Goal: Task Accomplishment & Management: Complete application form

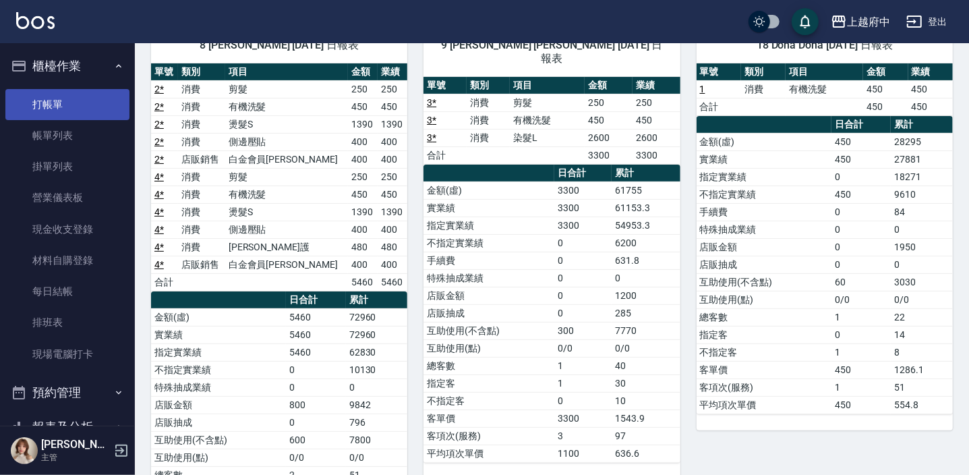
click at [84, 106] on link "打帳單" at bounding box center [67, 104] width 124 height 31
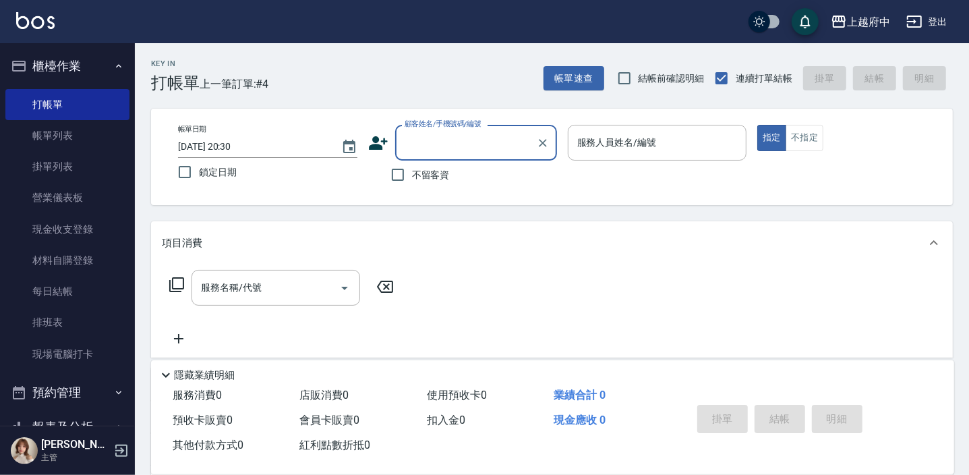
click at [412, 185] on label "不留客資" at bounding box center [417, 174] width 66 height 28
click at [412, 185] on input "不留客資" at bounding box center [398, 174] width 28 height 28
checkbox input "true"
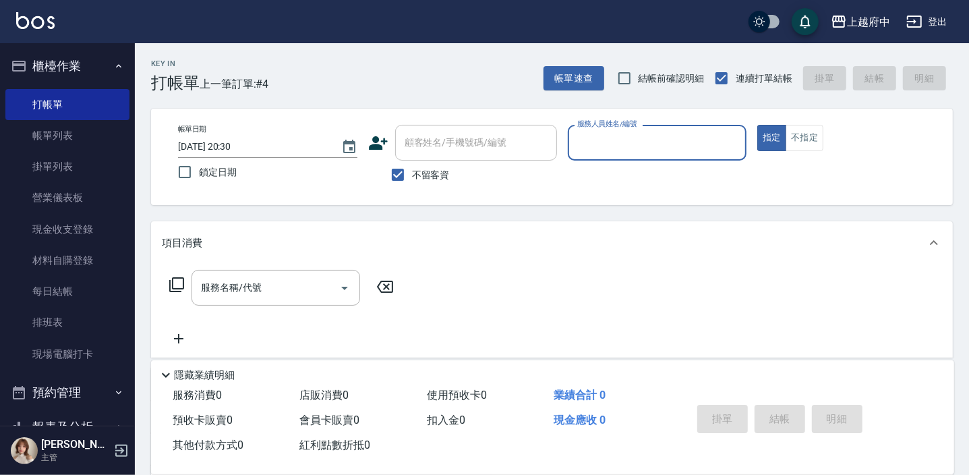
click at [646, 143] on input "服務人員姓名/編號" at bounding box center [657, 143] width 167 height 24
type input "Grace-8"
type button "true"
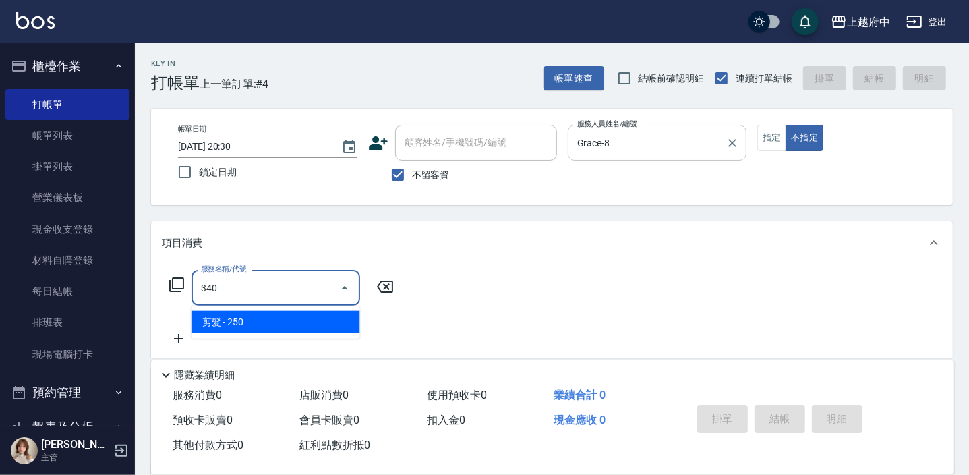
type input "剪髮(340)"
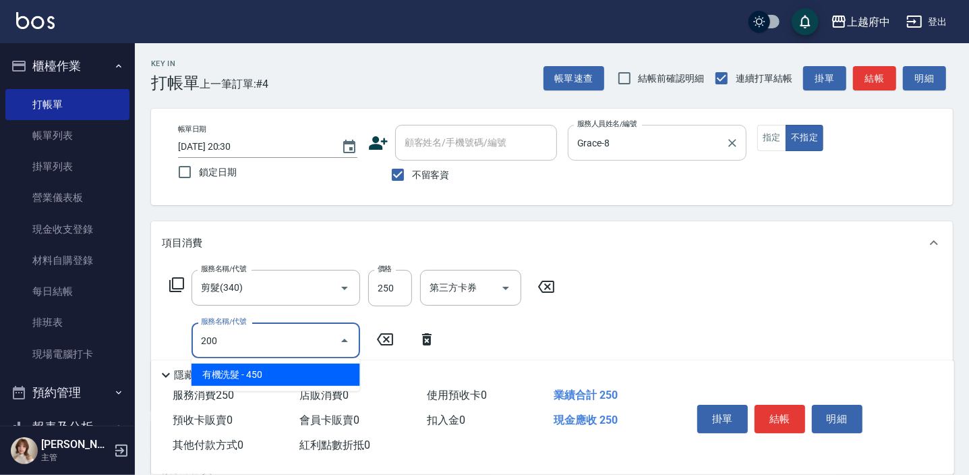
type input "有機洗髮(200)"
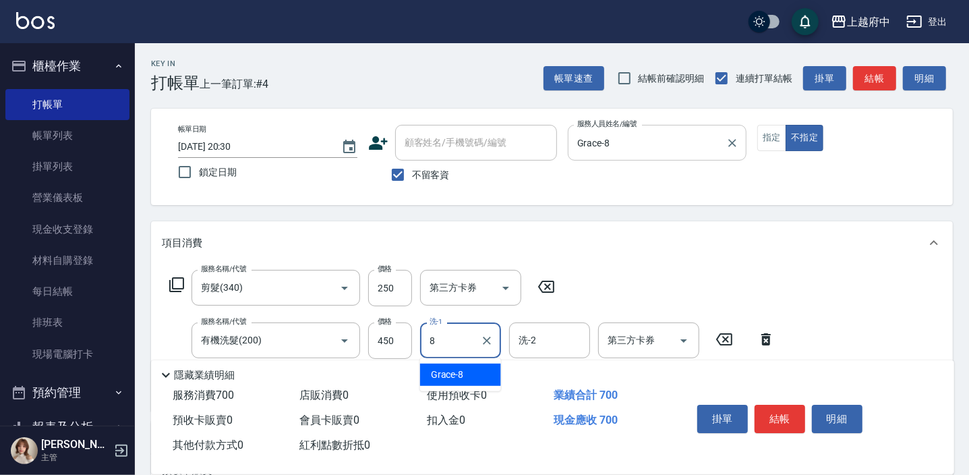
type input "Grace-8"
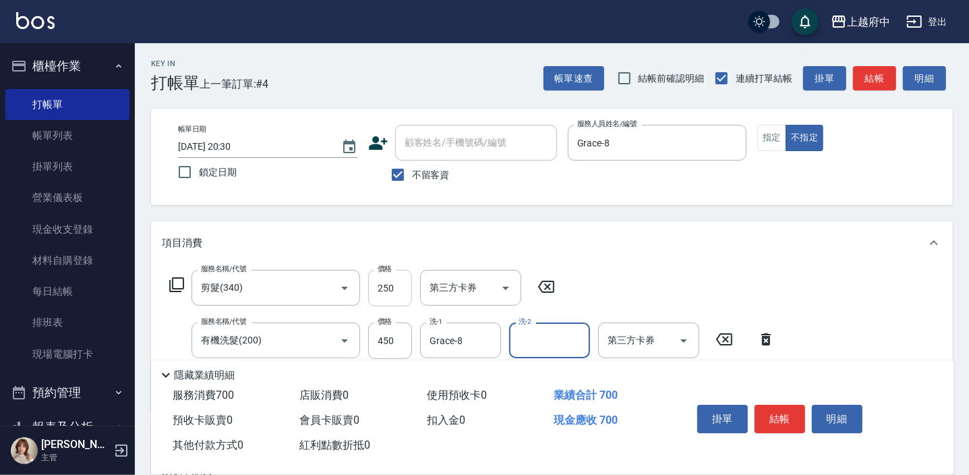
click at [392, 273] on input "250" at bounding box center [390, 288] width 44 height 36
click at [392, 285] on input "250" at bounding box center [390, 288] width 44 height 36
type input "200"
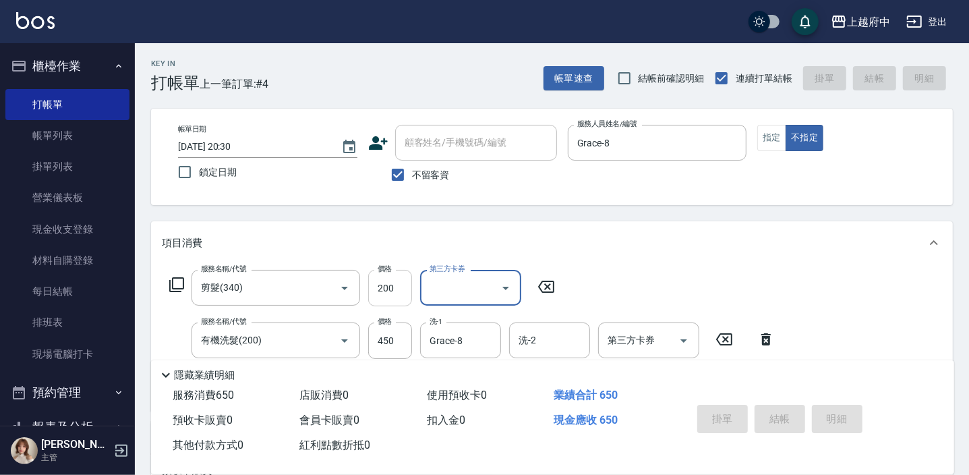
type input "[DATE] 20:31"
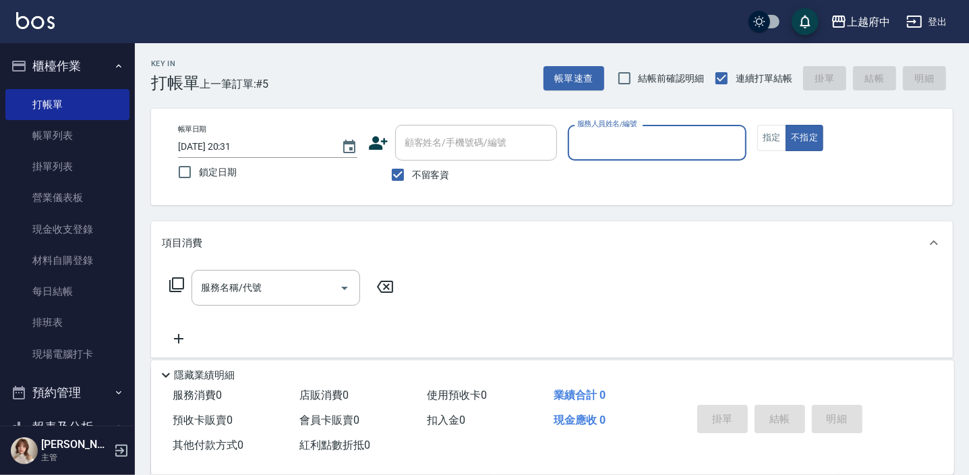
click at [586, 154] on div "服務人員姓名/編號" at bounding box center [657, 143] width 179 height 36
type input "9"
type button "false"
type input "[PERSON_NAME]-9"
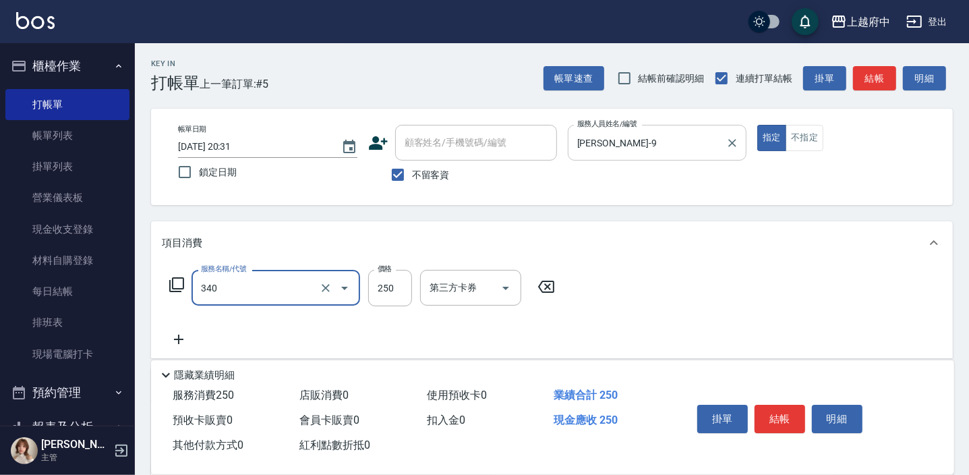
type input "剪髮(340)"
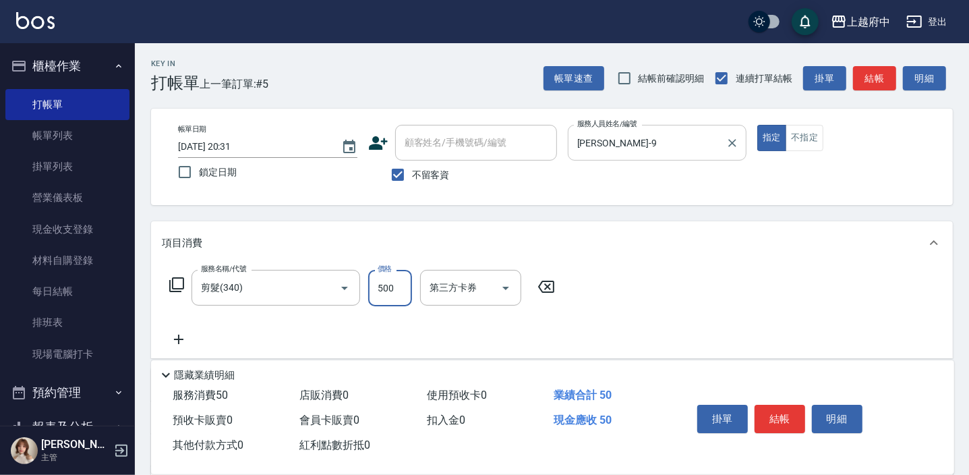
type input "500"
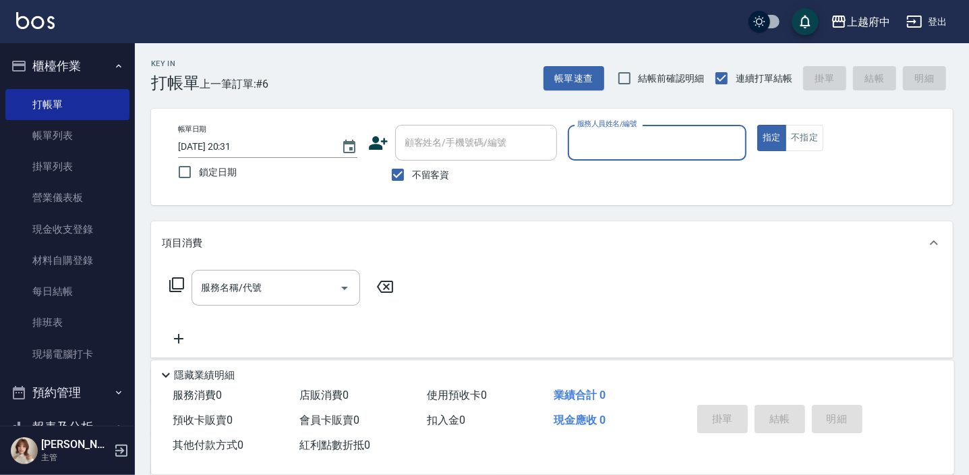
click at [379, 145] on icon at bounding box center [378, 142] width 19 height 13
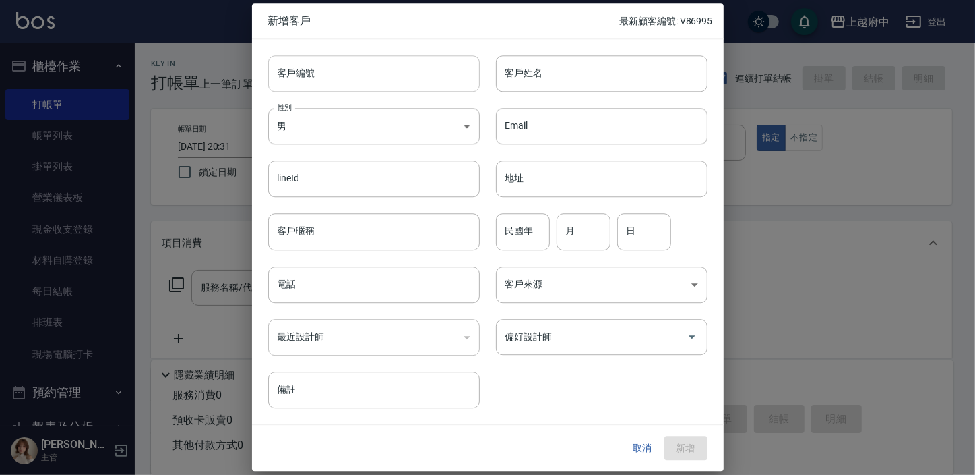
click at [418, 71] on input "客戶編號" at bounding box center [374, 73] width 212 height 36
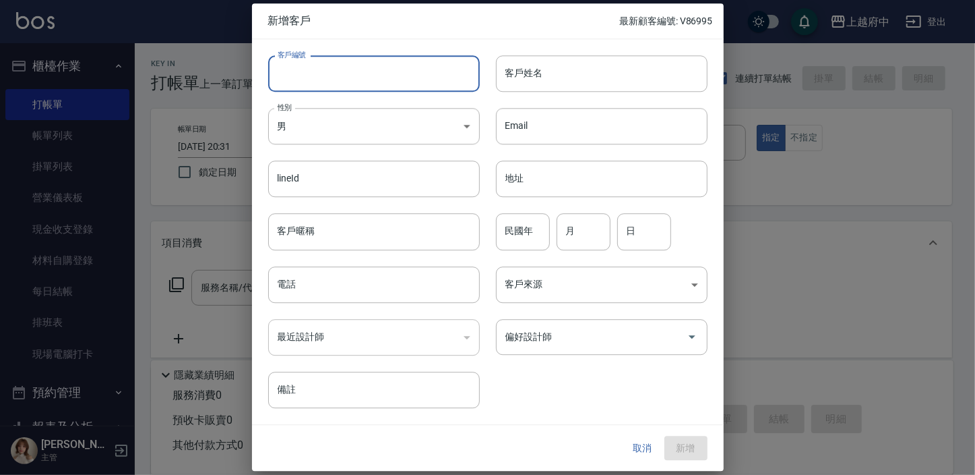
type input "ㄔ"
type input "T91654"
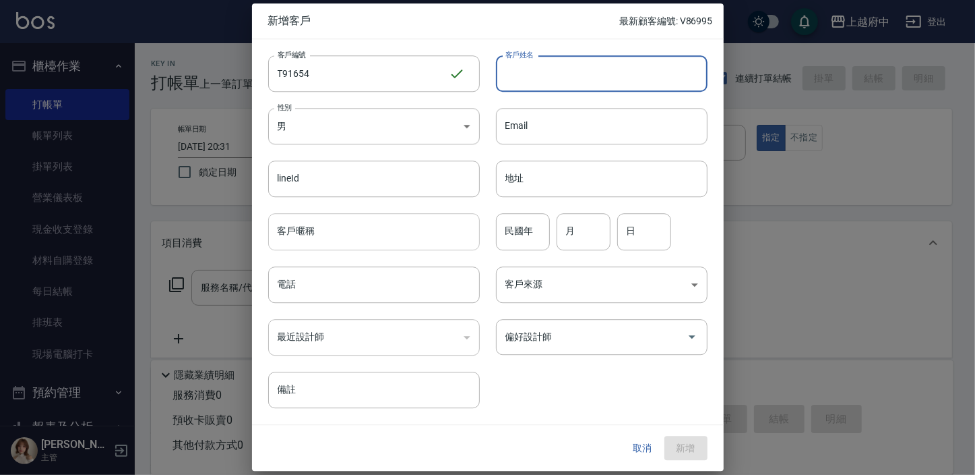
click at [367, 230] on input "客戶暱稱" at bounding box center [374, 232] width 212 height 36
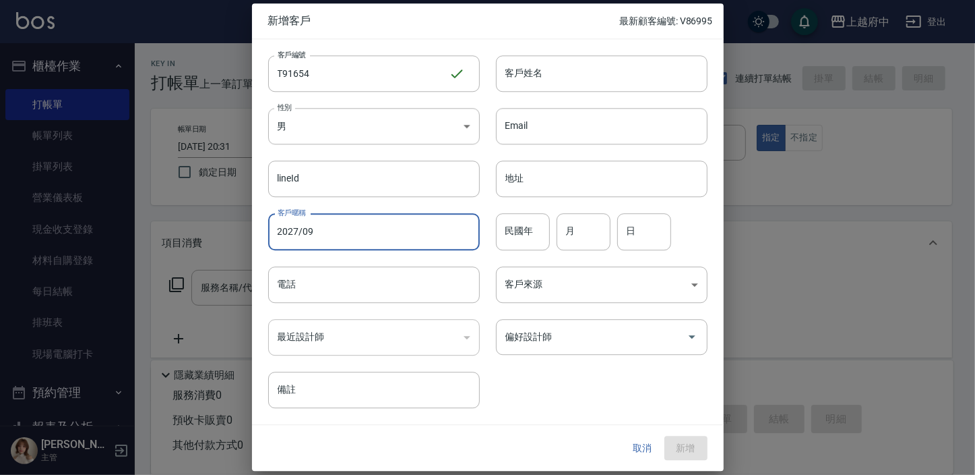
type input "2027/09"
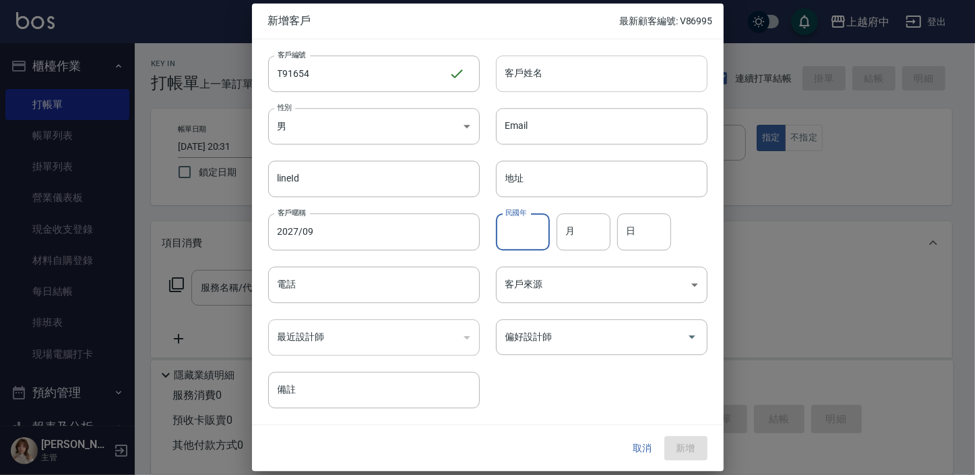
click at [650, 75] on input "客戶姓名" at bounding box center [602, 73] width 212 height 36
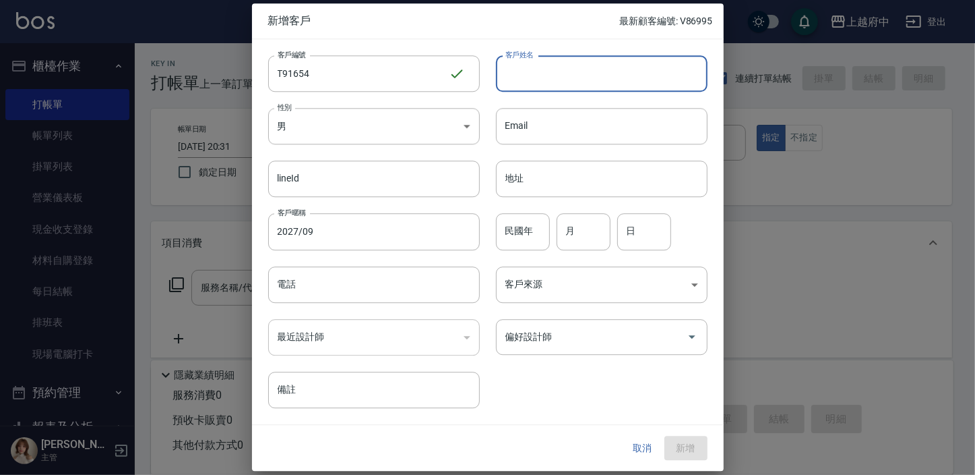
type input "Y"
type input "ㄔ"
type input "[PERSON_NAME]"
click at [320, 294] on input "電話" at bounding box center [374, 284] width 212 height 36
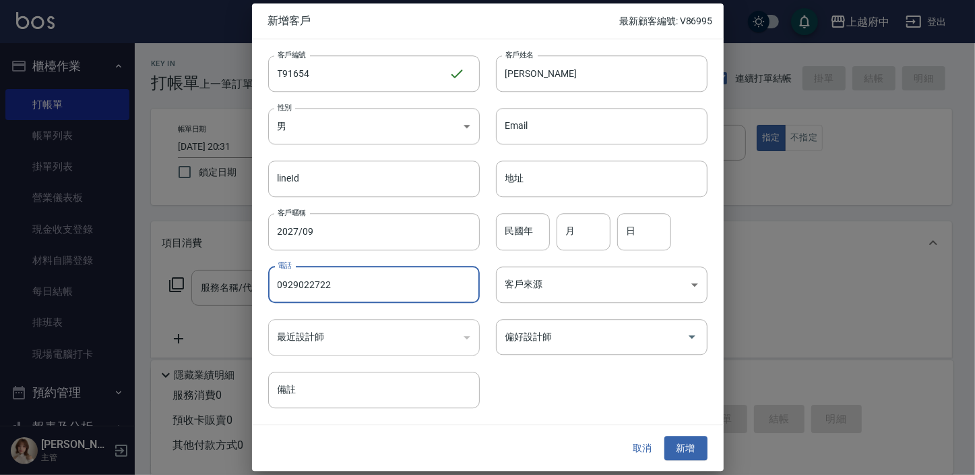
type input "0929022722"
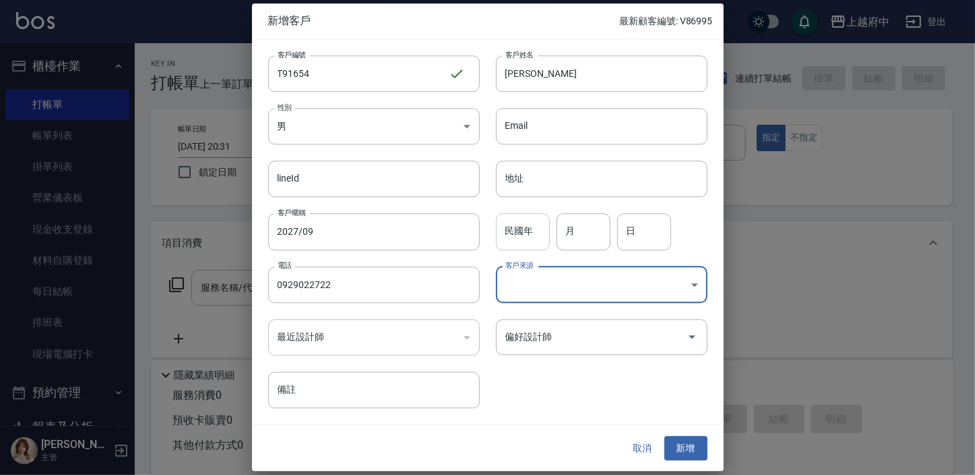
click at [533, 236] on input "民國年" at bounding box center [523, 232] width 54 height 36
type input "88"
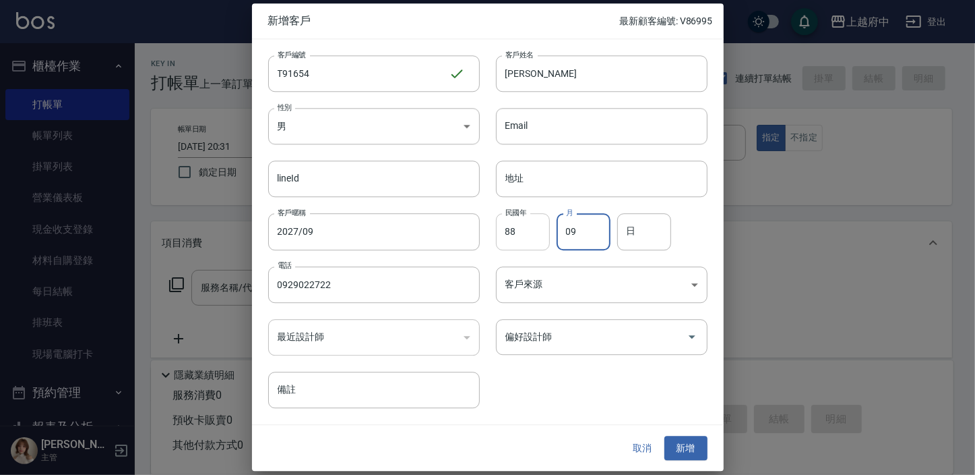
type input "09"
type input "29"
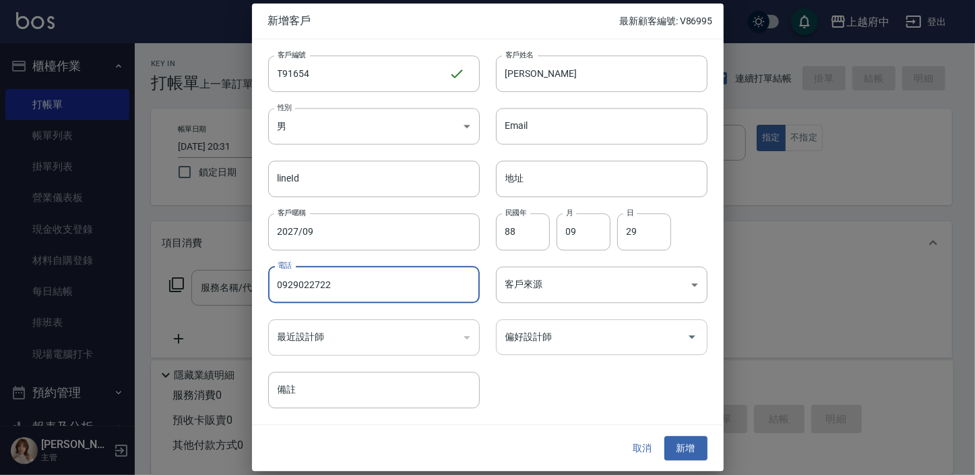
click at [557, 322] on div "偏好設計師" at bounding box center [602, 337] width 212 height 36
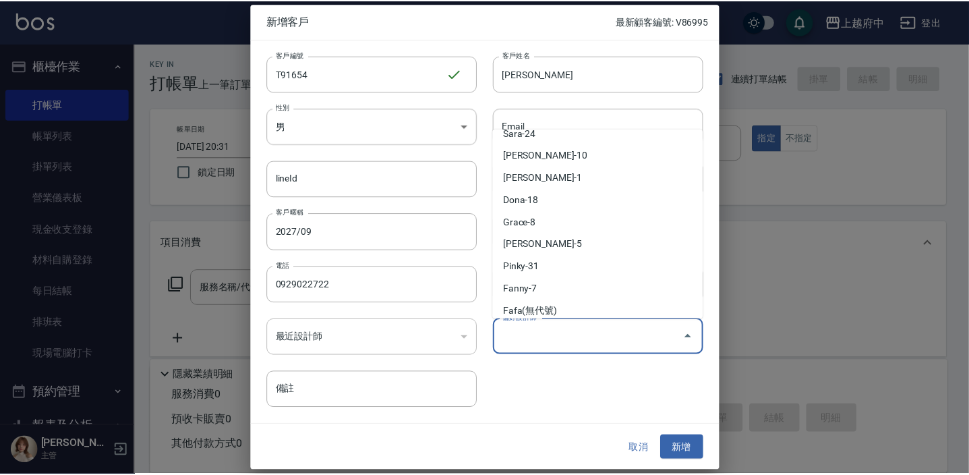
scroll to position [122, 0]
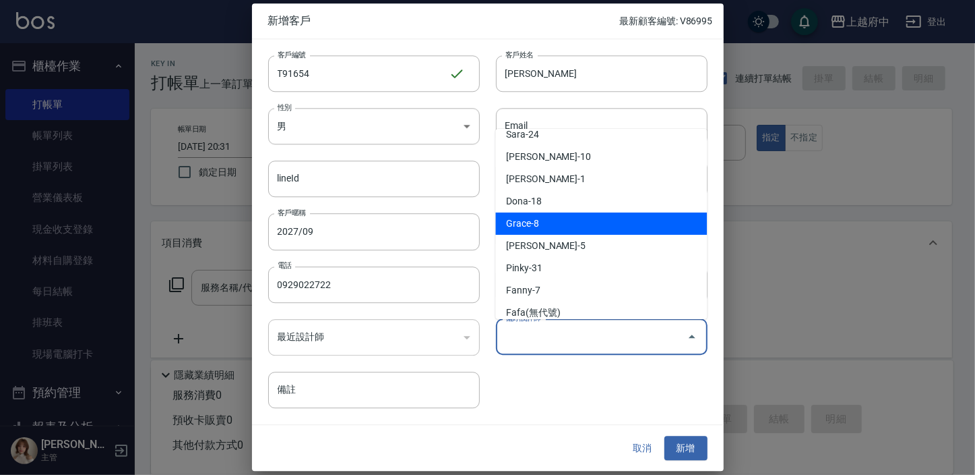
click at [552, 222] on li "Grace-8" at bounding box center [601, 223] width 212 height 22
type input "Grace"
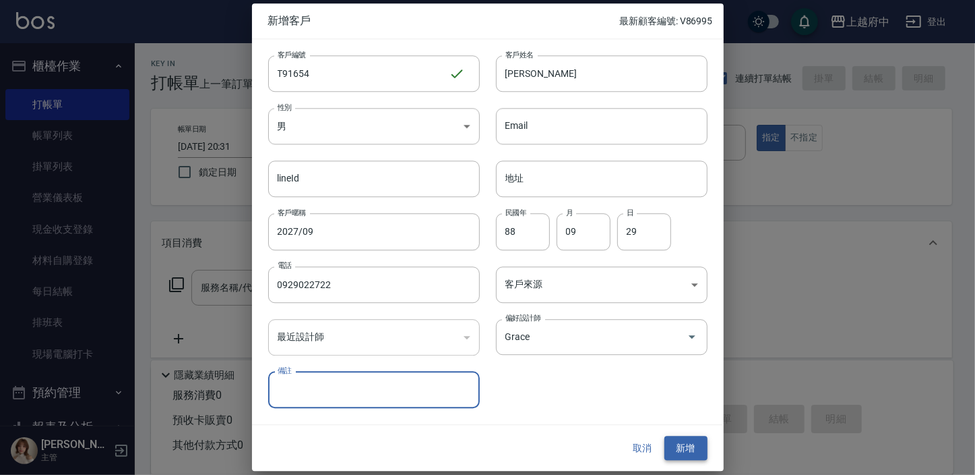
click at [677, 444] on button "新增" at bounding box center [686, 447] width 43 height 25
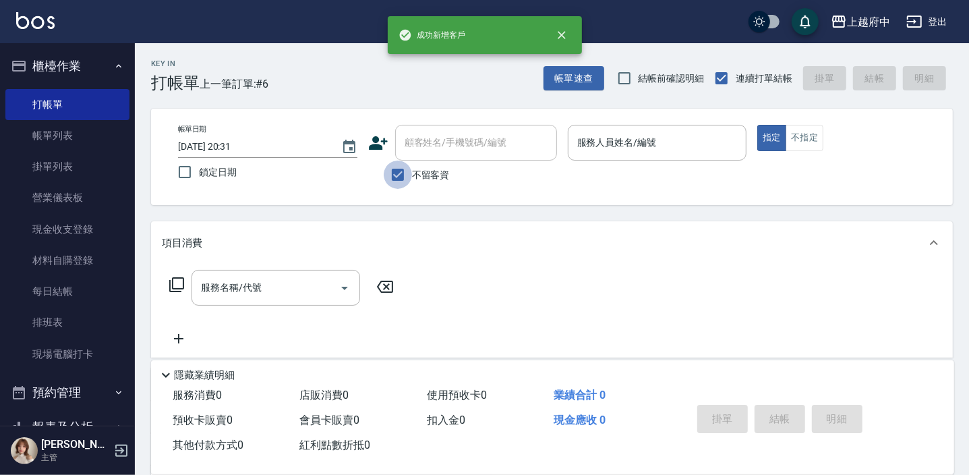
click at [404, 166] on input "不留客資" at bounding box center [398, 174] width 28 height 28
checkbox input "false"
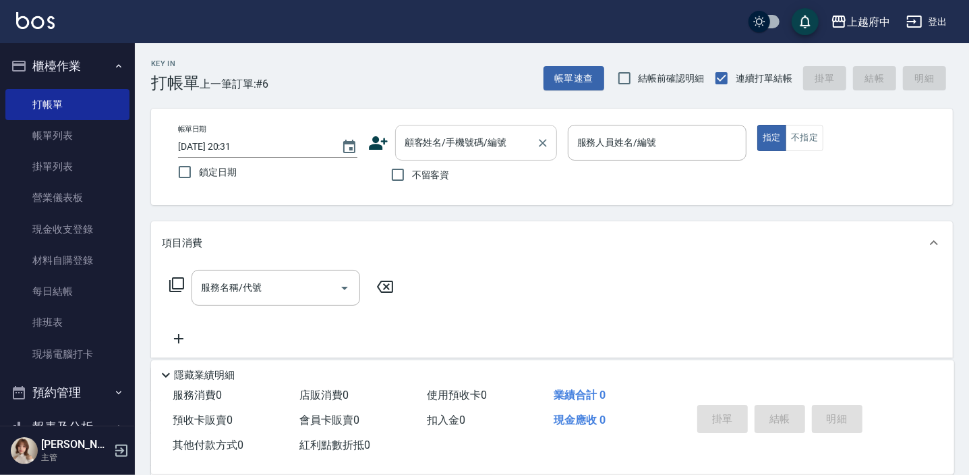
click at [446, 135] on div "顧客姓名/手機號碼/編號 顧客姓名/手機號碼/編號" at bounding box center [476, 143] width 162 height 36
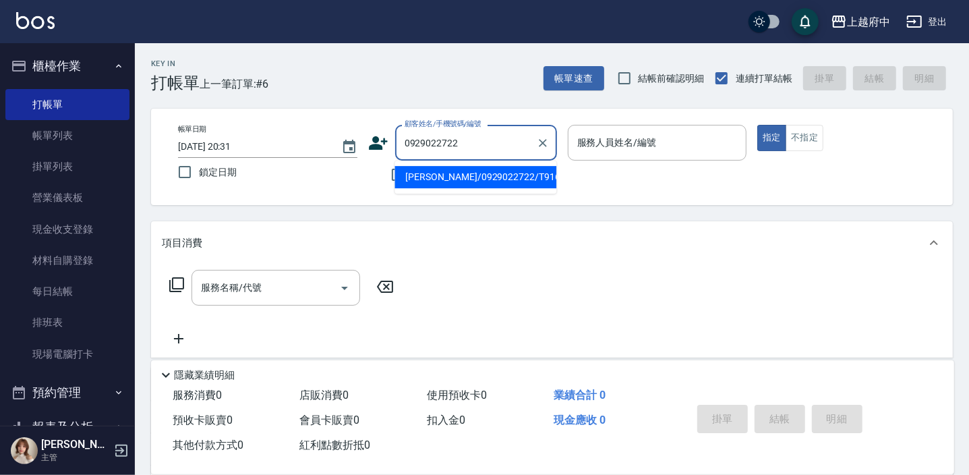
type input "[PERSON_NAME]/0929022722/T91654"
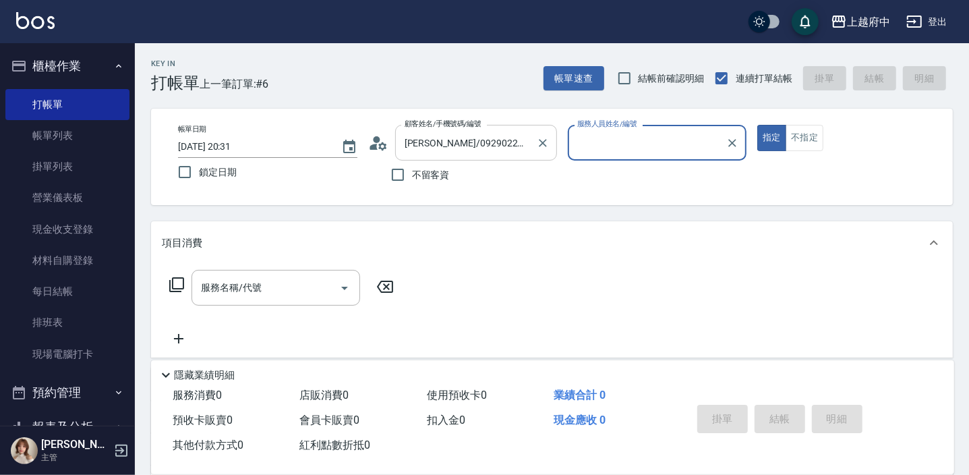
type input "Grace-8"
click at [757, 125] on button "指定" at bounding box center [771, 138] width 29 height 26
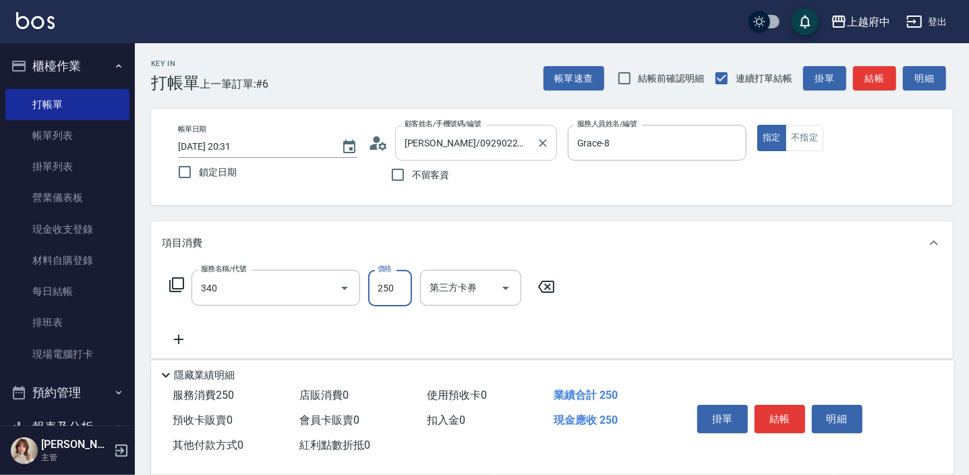
type input "剪髮(340)"
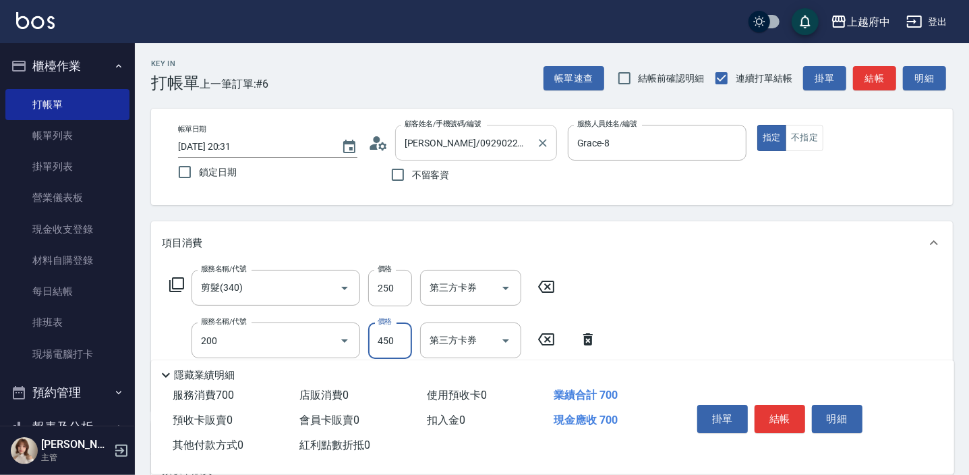
type input "有機洗髮(200)"
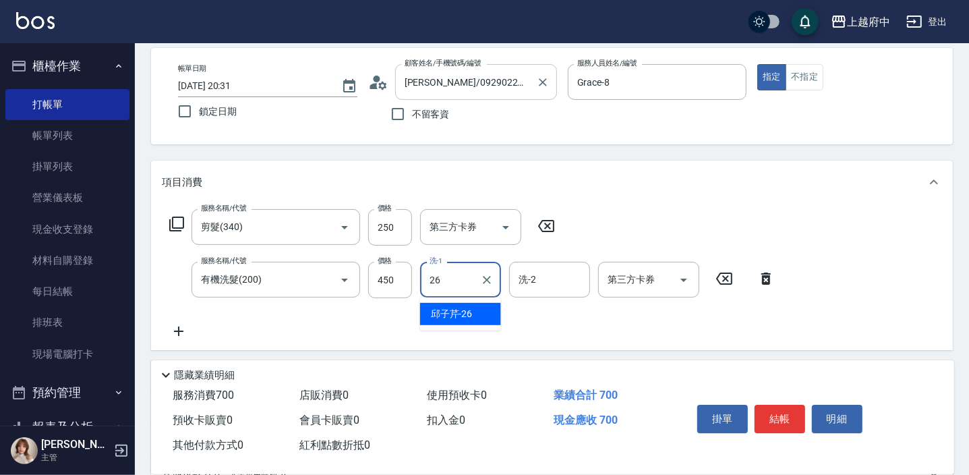
type input "[PERSON_NAME]-26"
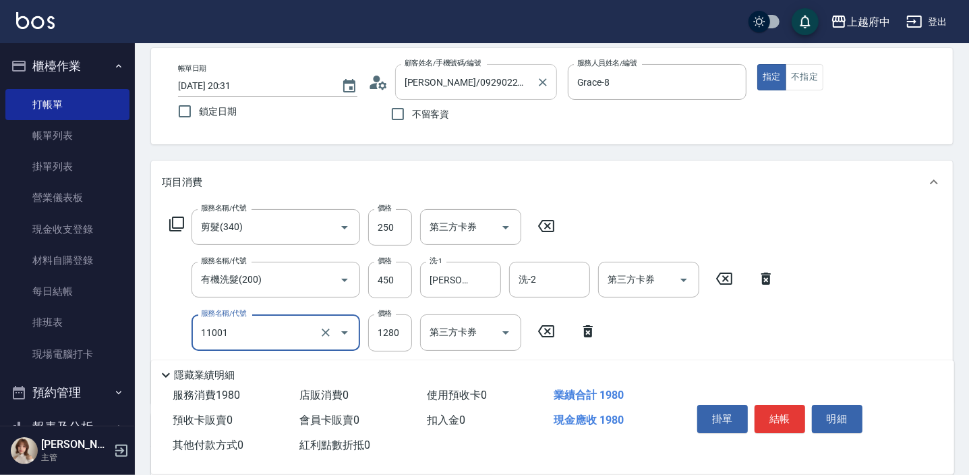
type input "燙髮S(11001)"
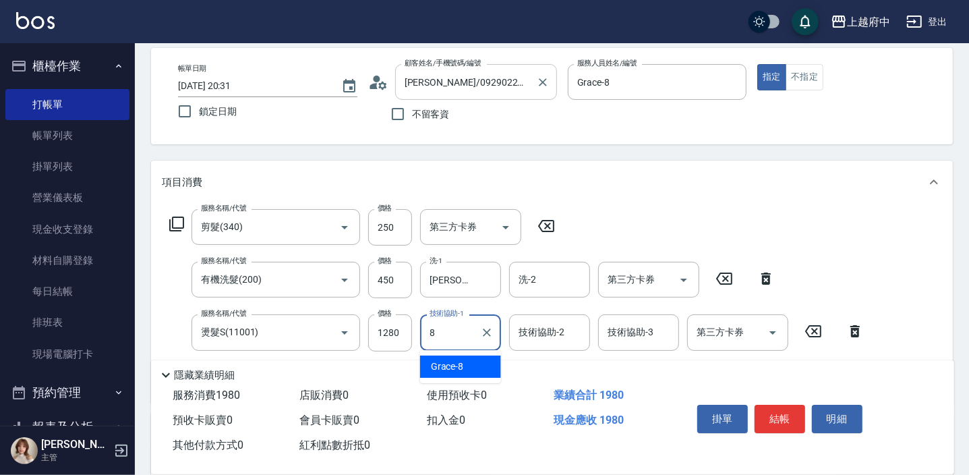
type input "Grace-8"
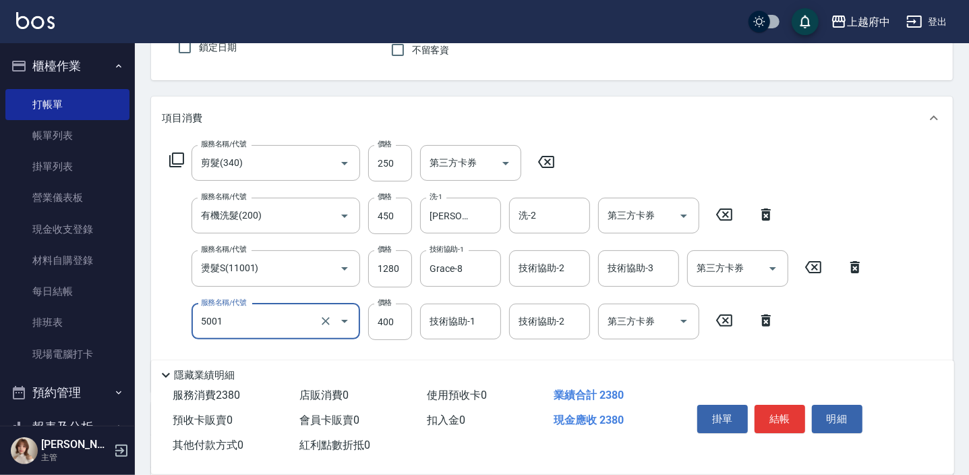
scroll to position [183, 0]
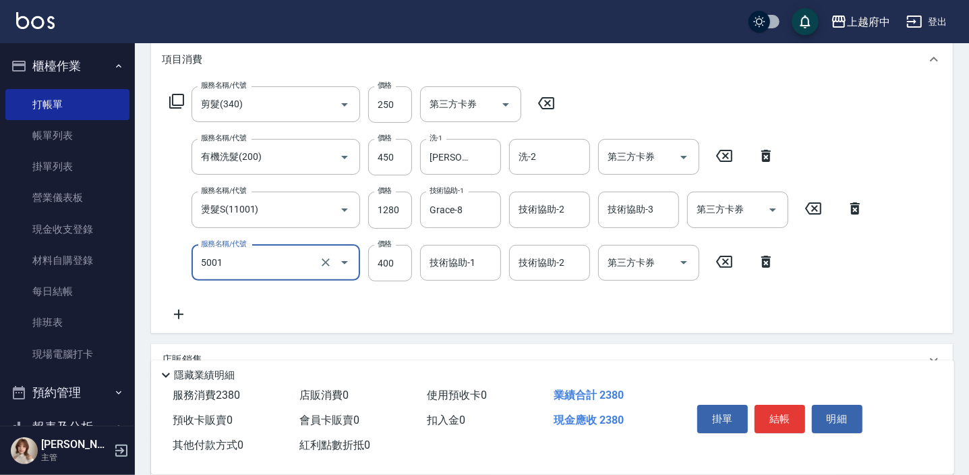
type input "側邊壓貼(5001)"
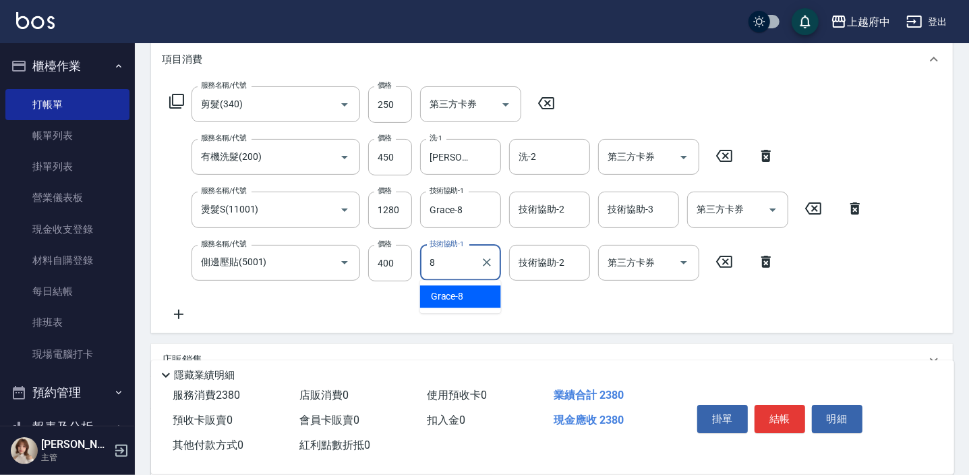
type input "Grace-8"
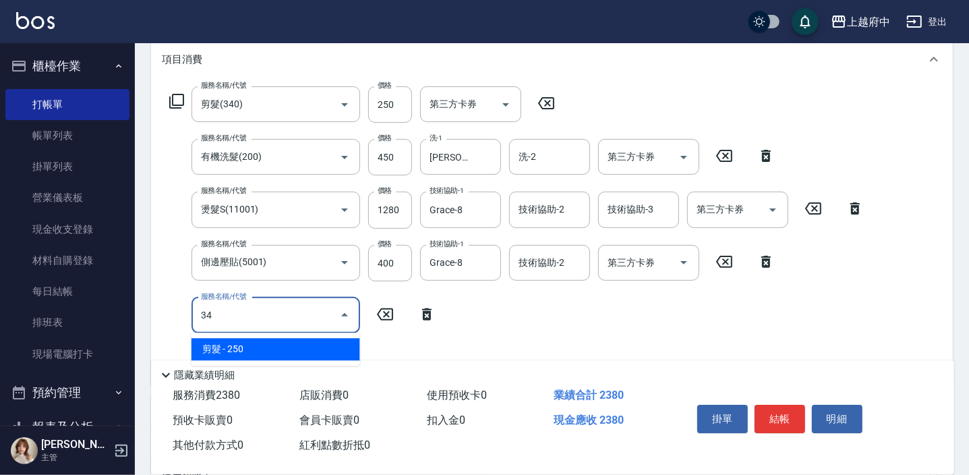
type input "3"
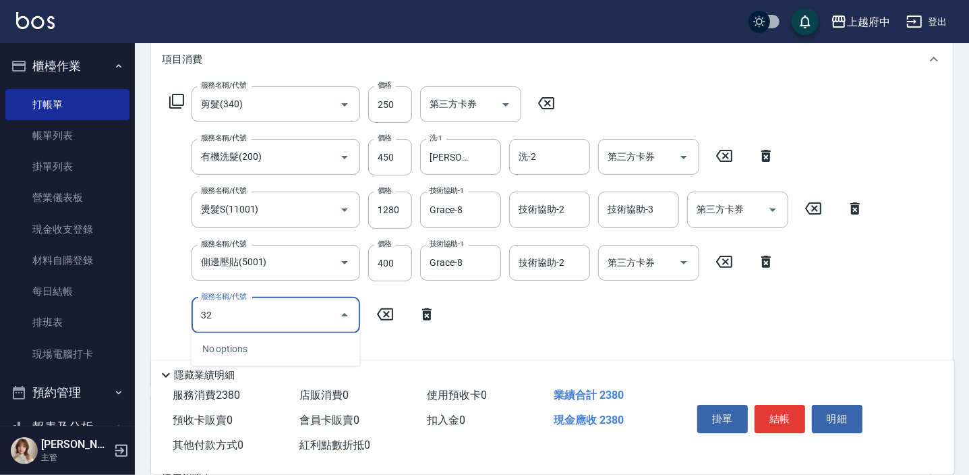
type input "3"
type input "5"
type input "蘆薈敷膜(83203)"
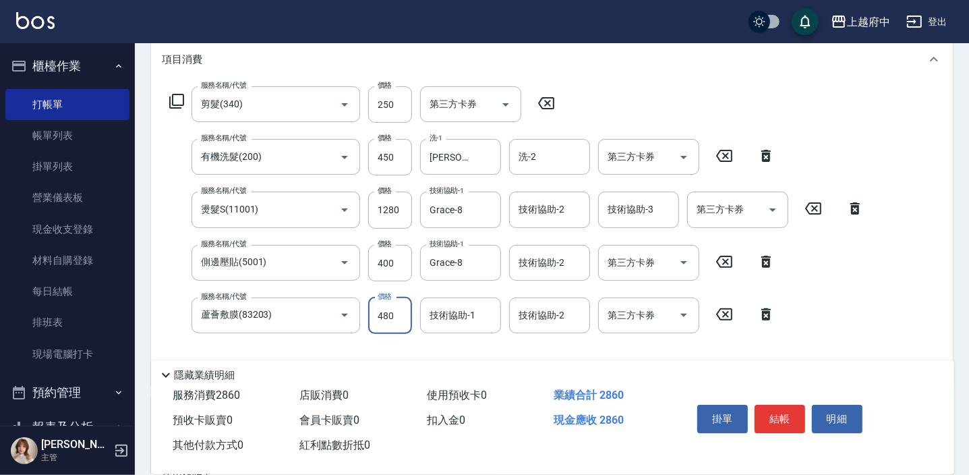
type input "480"
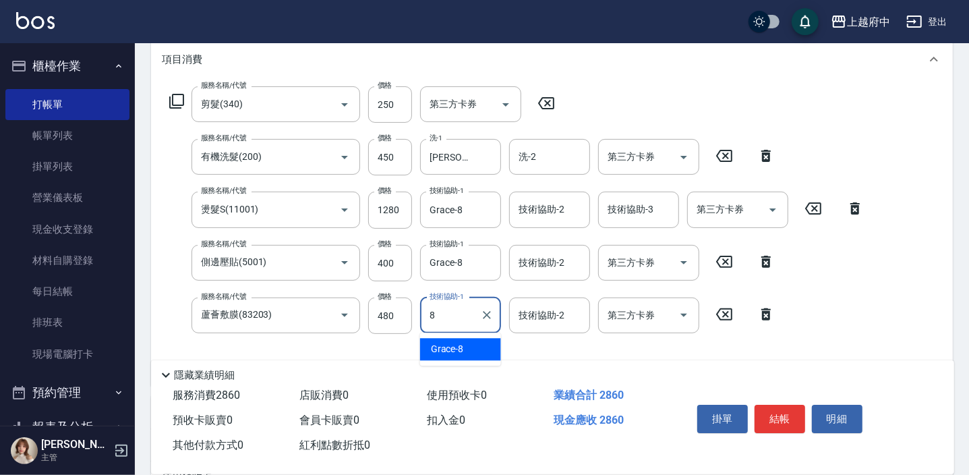
type input "Grace-8"
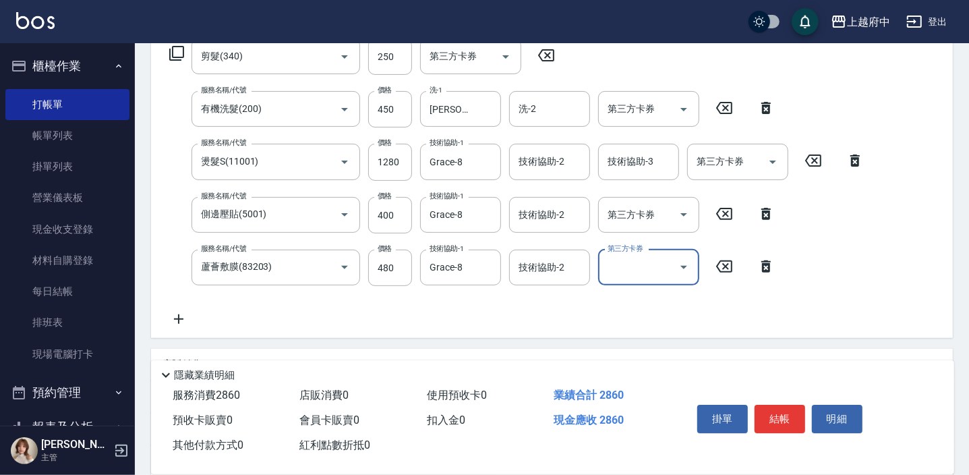
scroll to position [245, 0]
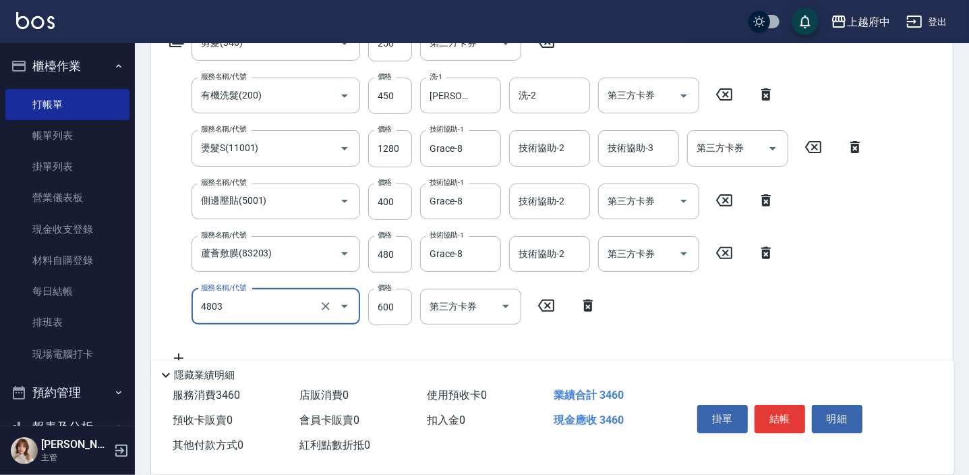
type input "[PERSON_NAME]護(4803)"
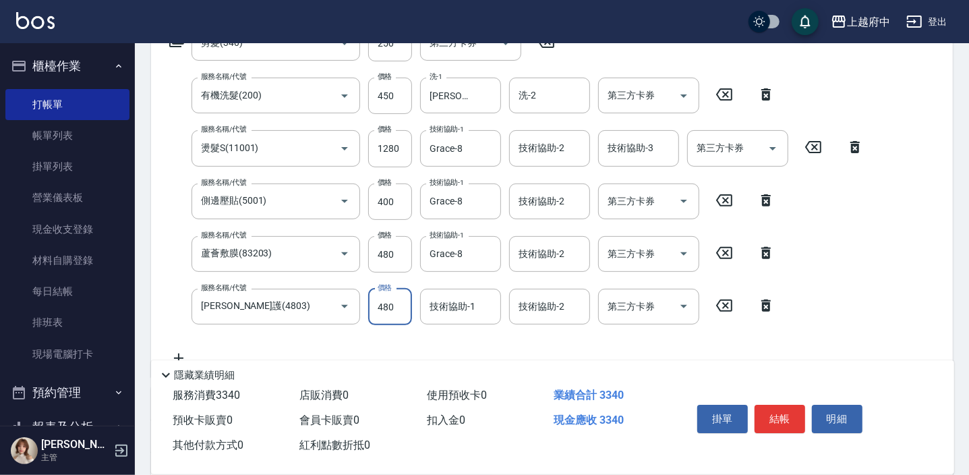
type input "480"
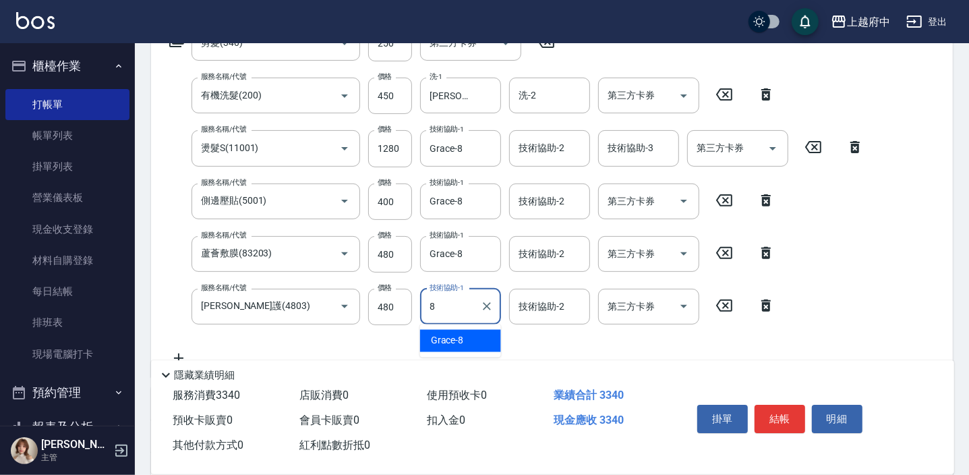
type input "Grace-8"
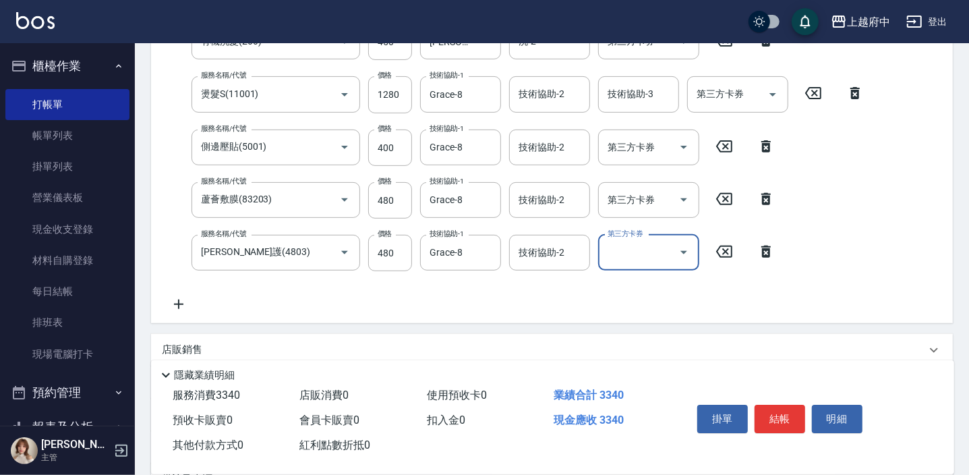
scroll to position [367, 0]
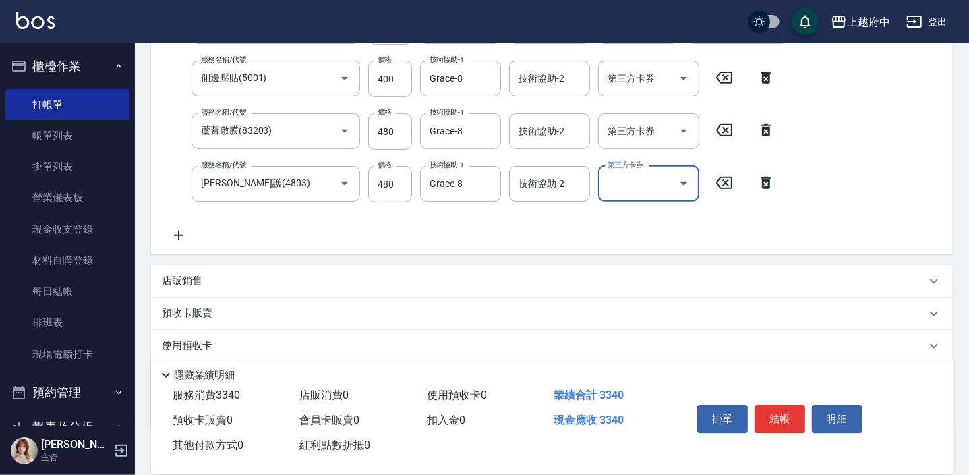
click at [236, 280] on div "店販銷售" at bounding box center [544, 281] width 764 height 14
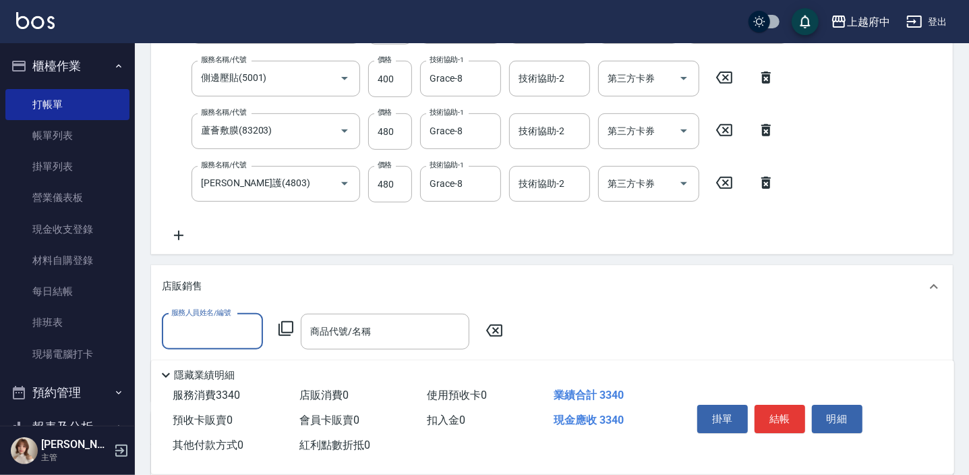
scroll to position [0, 0]
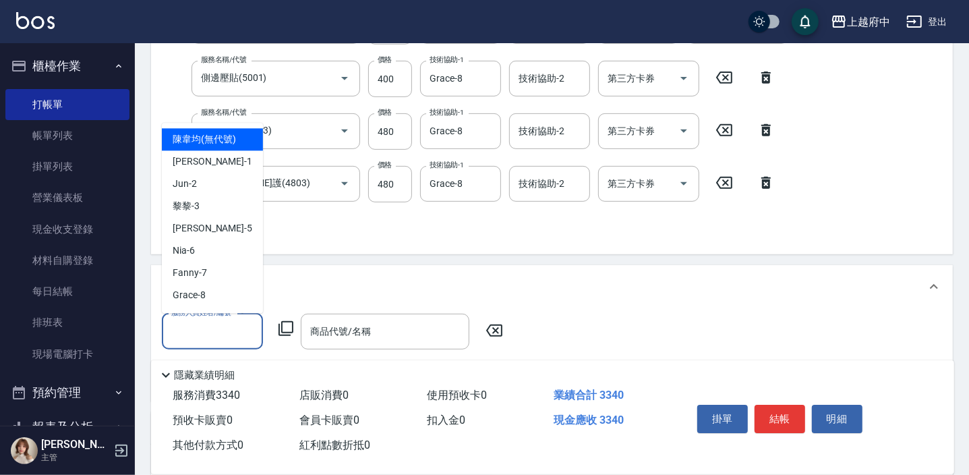
click at [222, 320] on input "服務人員姓名/編號" at bounding box center [212, 332] width 89 height 24
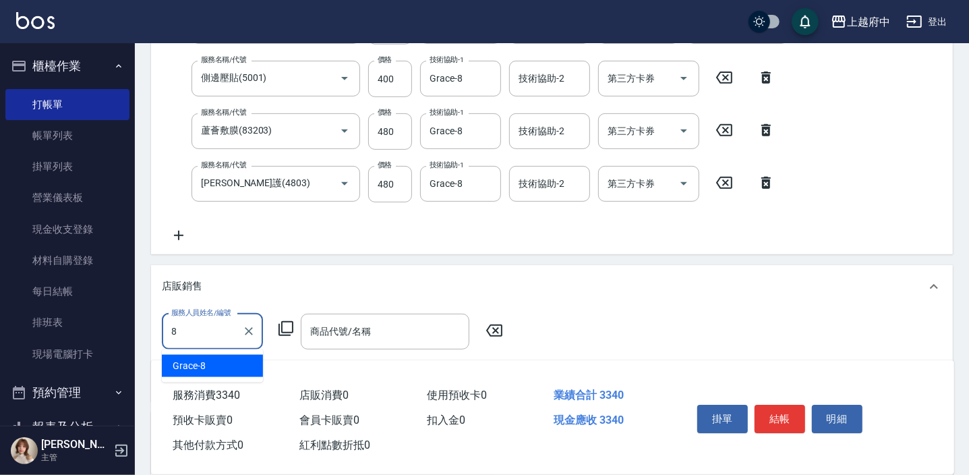
type input "Grace-8"
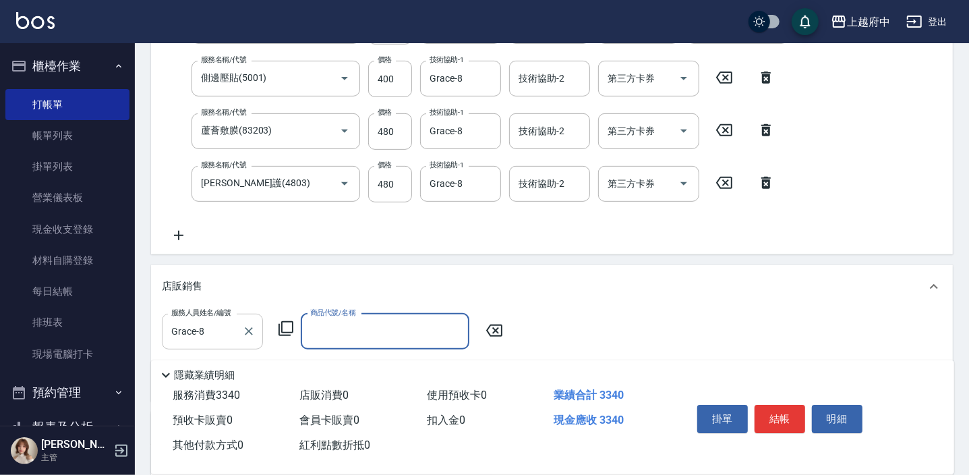
type input "ㄑ"
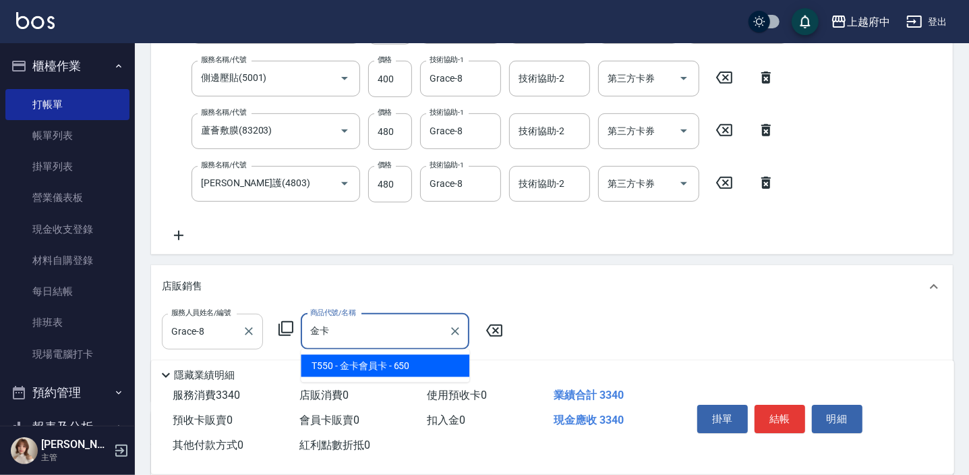
type input "金卡會員[PERSON_NAME]"
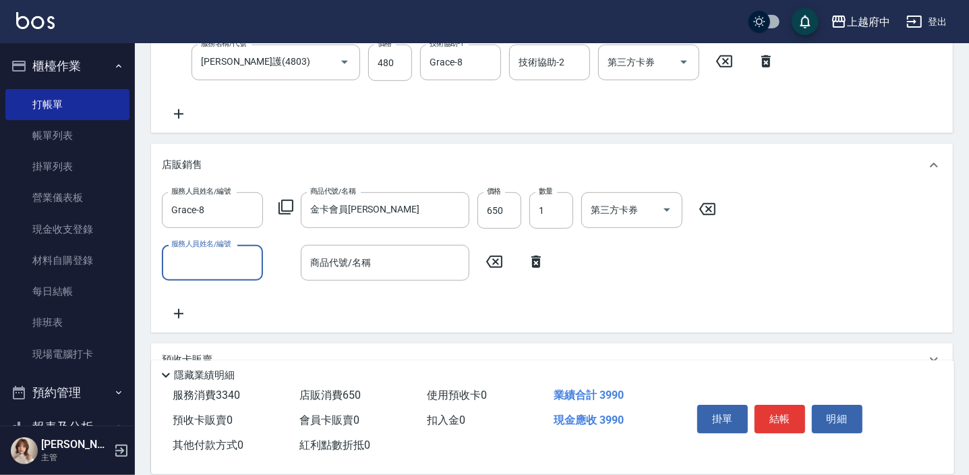
scroll to position [490, 0]
type input "Grace-8"
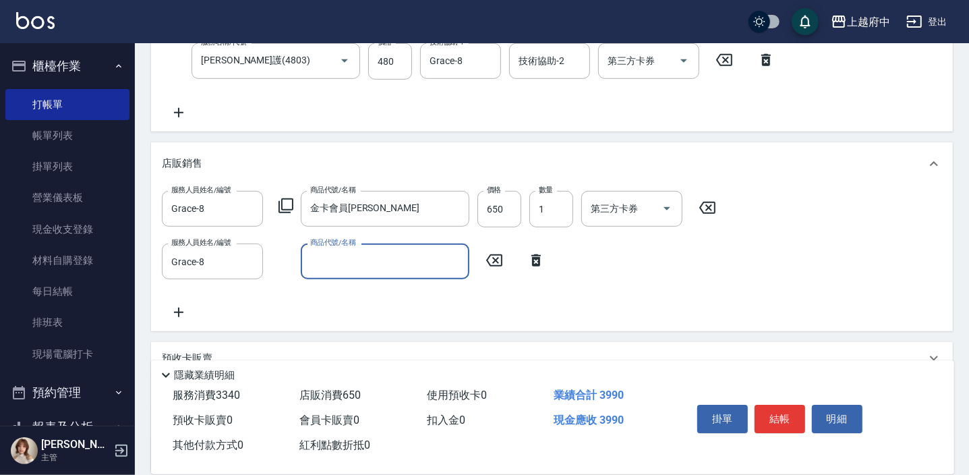
type input "ㄎ"
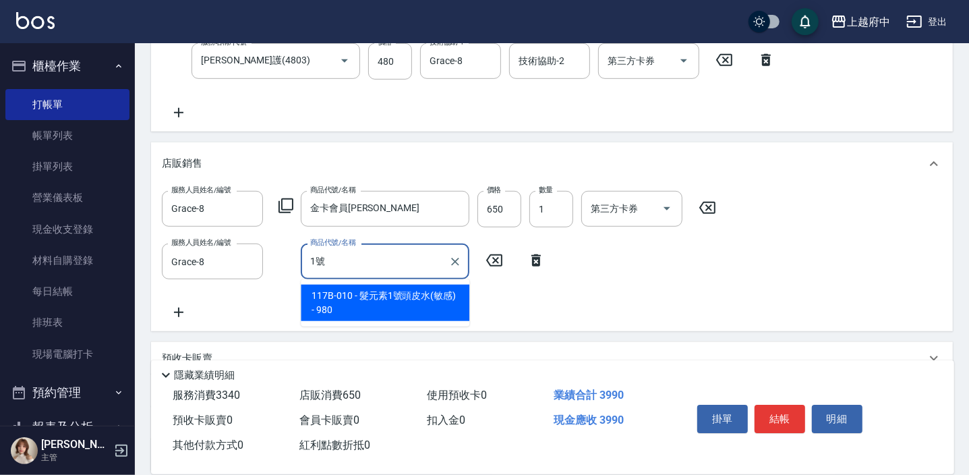
type input "髮元素1號頭皮水(敏感)"
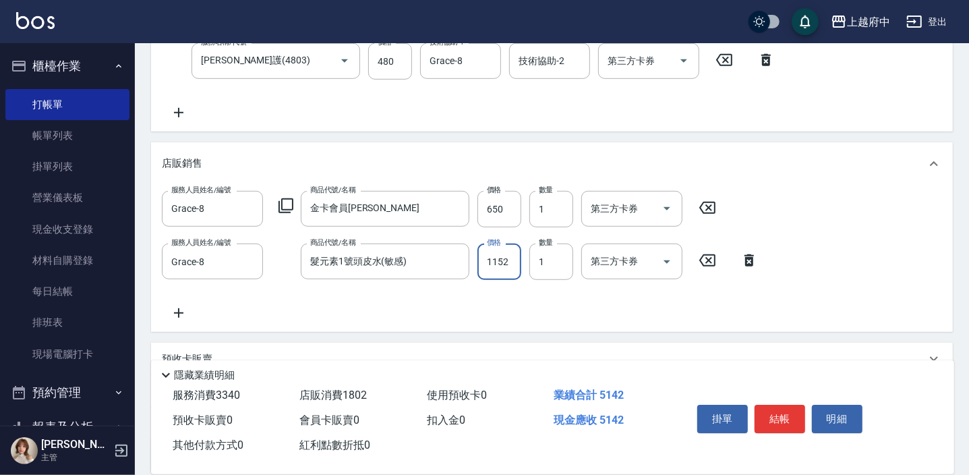
type input "1152"
click at [493, 209] on input "650" at bounding box center [499, 209] width 44 height 36
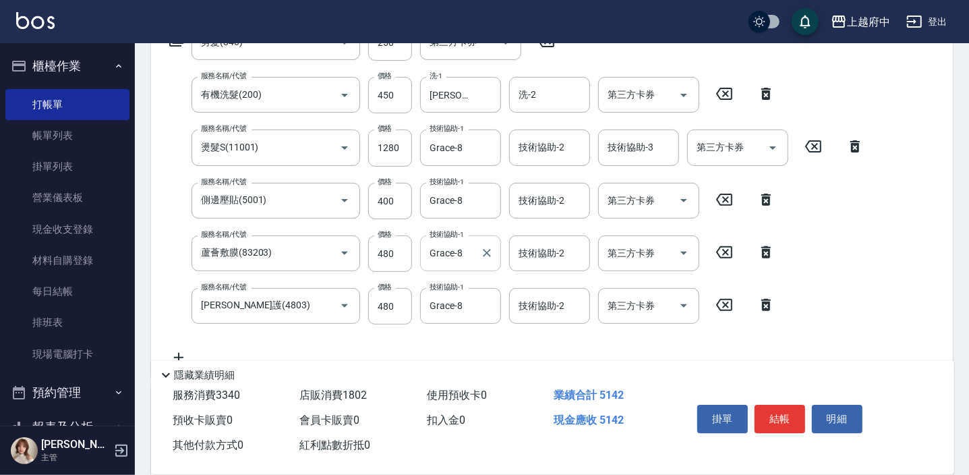
scroll to position [245, 0]
click at [400, 150] on input "1280" at bounding box center [390, 148] width 44 height 36
type input "1170"
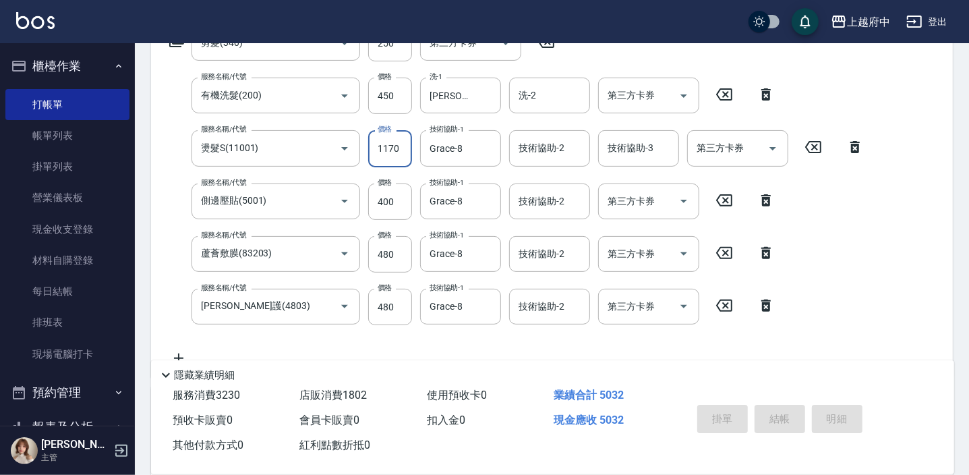
type input "[DATE] 20:35"
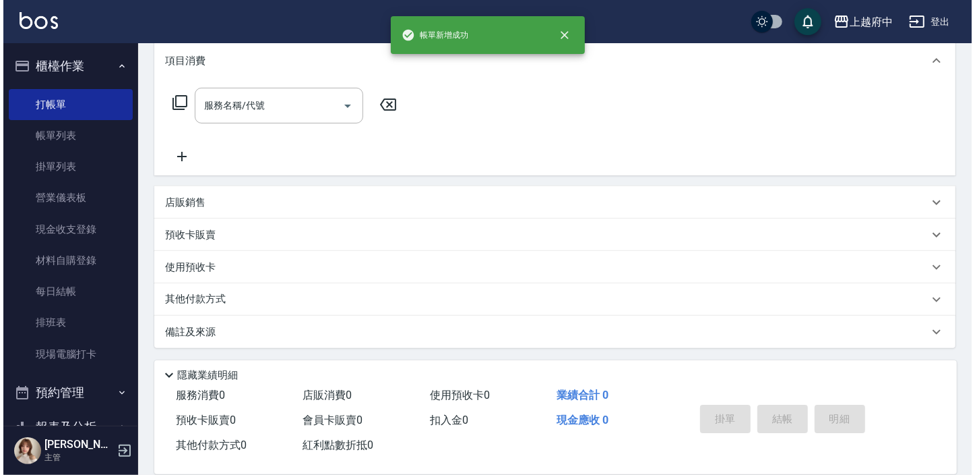
scroll to position [0, 0]
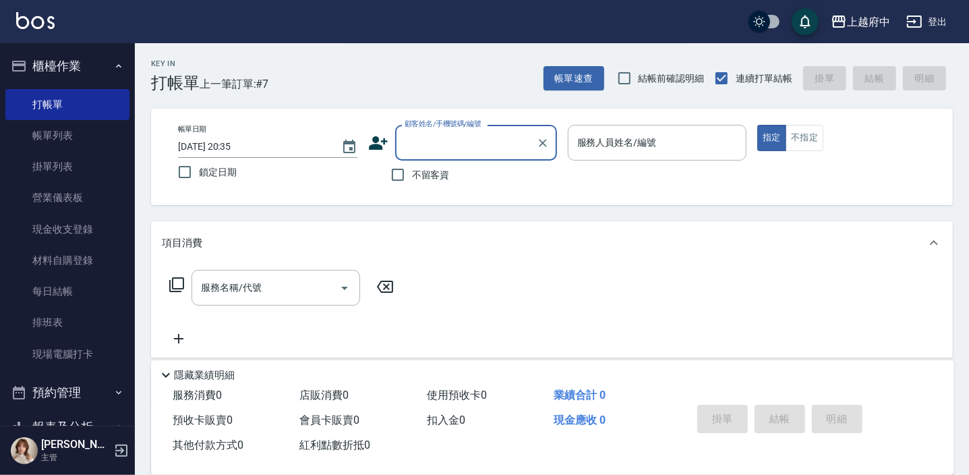
click at [422, 144] on input "顧客姓名/手機號碼/編號" at bounding box center [465, 143] width 129 height 24
type input "ㄒ"
type input "V86023"
click at [383, 148] on icon at bounding box center [378, 143] width 20 height 20
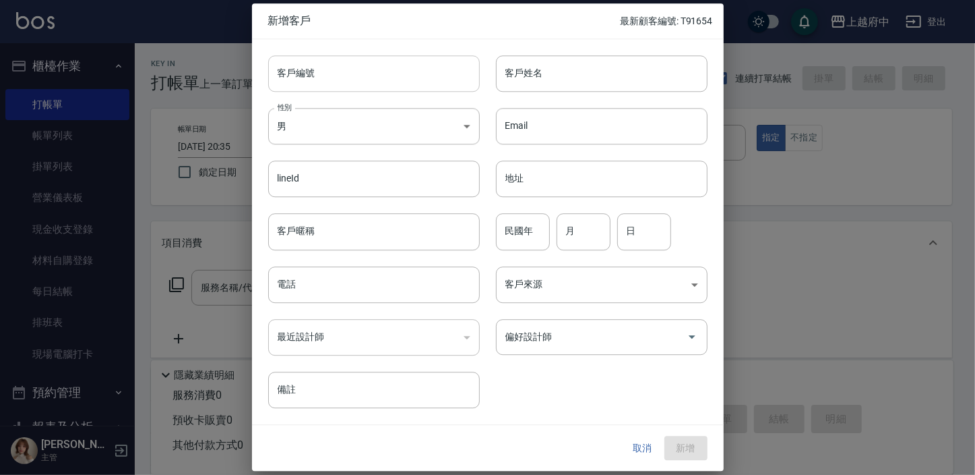
click at [387, 71] on input "客戶編號" at bounding box center [374, 73] width 212 height 36
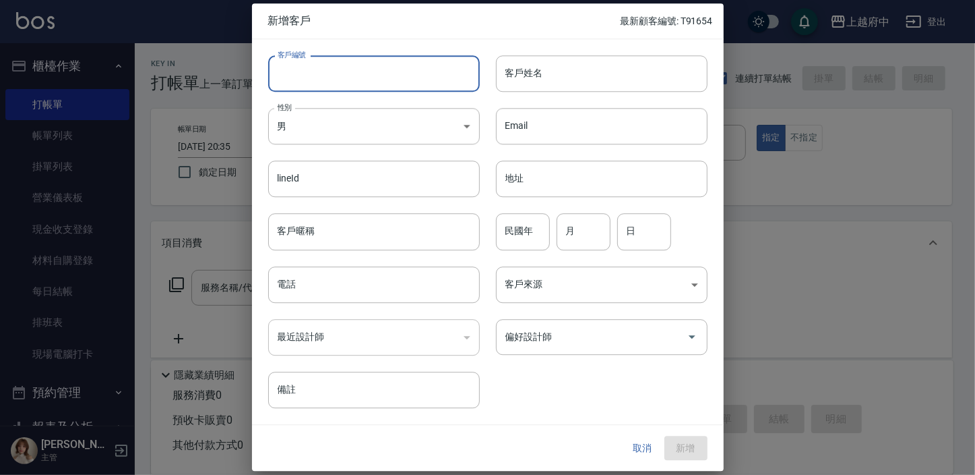
type input "R"
type input "v"
type input "V86023"
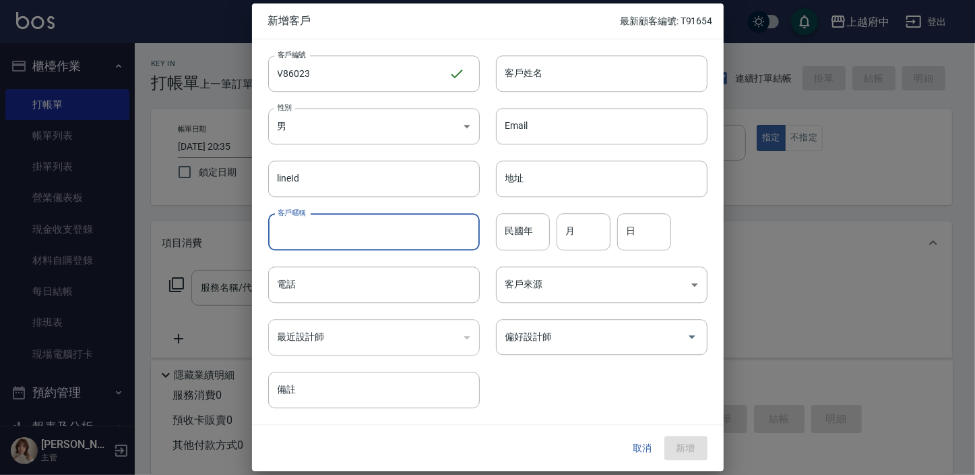
click at [343, 236] on input "客戶暱稱" at bounding box center [374, 232] width 212 height 36
type input "2027/09"
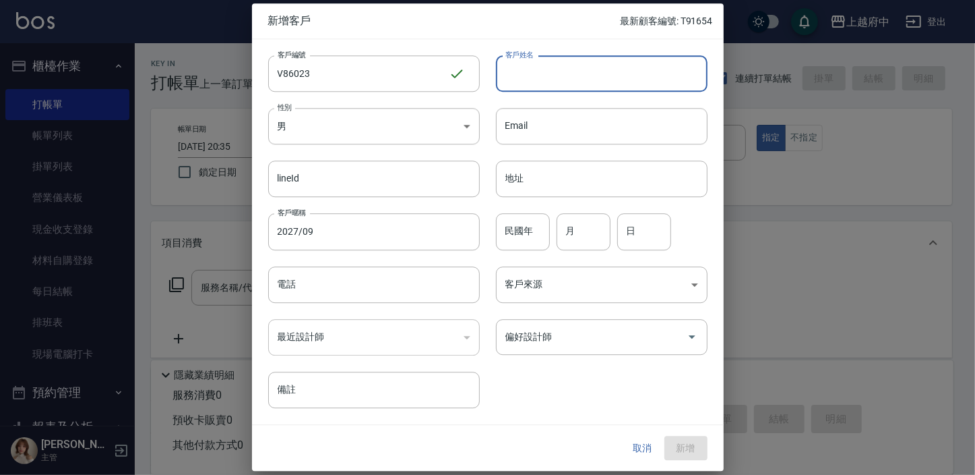
click at [545, 73] on input "客戶姓名" at bounding box center [602, 73] width 212 height 36
type input "ㄋ"
type input "[PERSON_NAME]"
click at [514, 222] on div "民國年 民國年" at bounding box center [523, 232] width 54 height 36
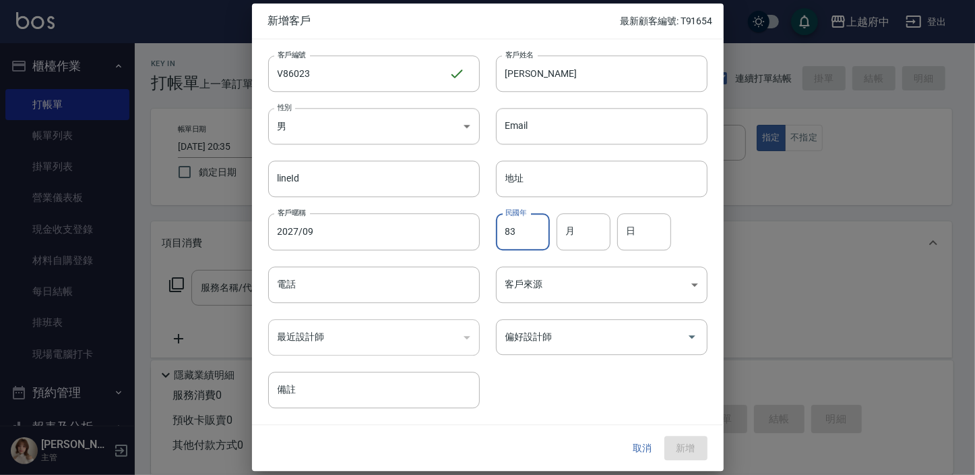
type input "83"
type input "10"
type input "05"
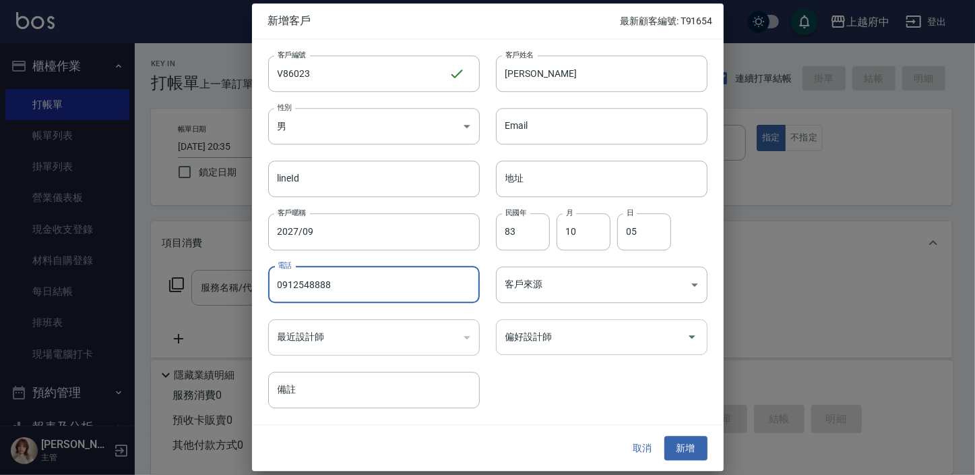
type input "0912548888"
click at [553, 341] on input "偏好設計師" at bounding box center [591, 337] width 179 height 24
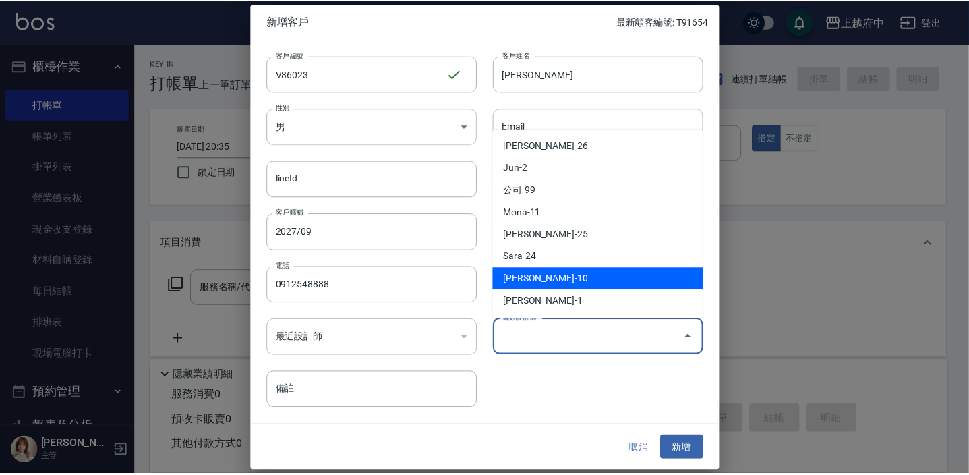
scroll to position [245, 0]
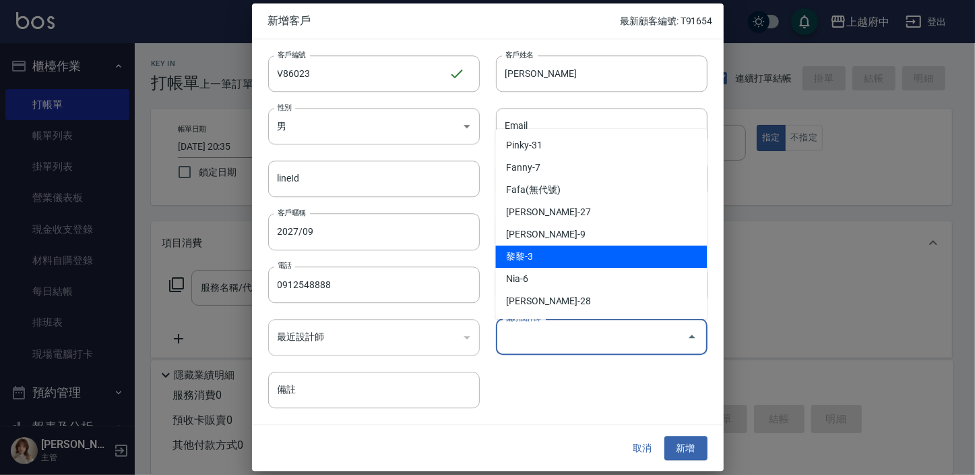
click at [573, 258] on li "黎黎-3" at bounding box center [601, 256] width 212 height 22
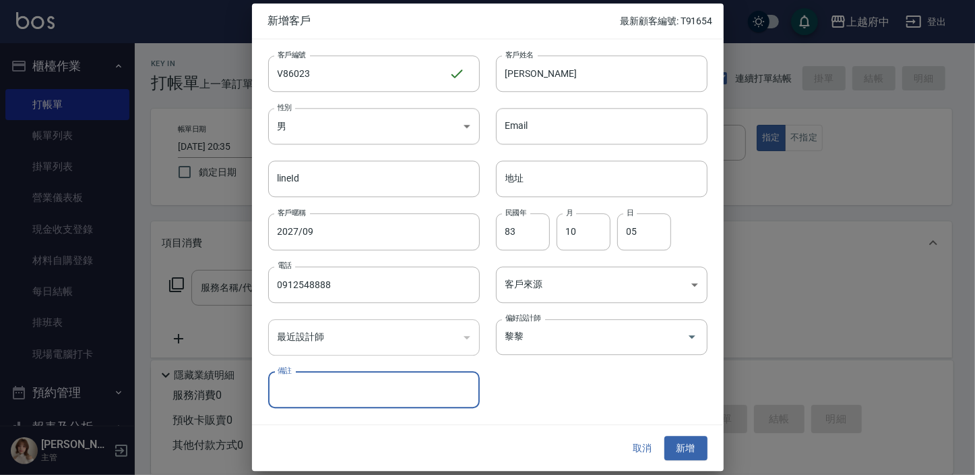
type input "黎黎"
click at [695, 446] on button "新增" at bounding box center [686, 447] width 43 height 25
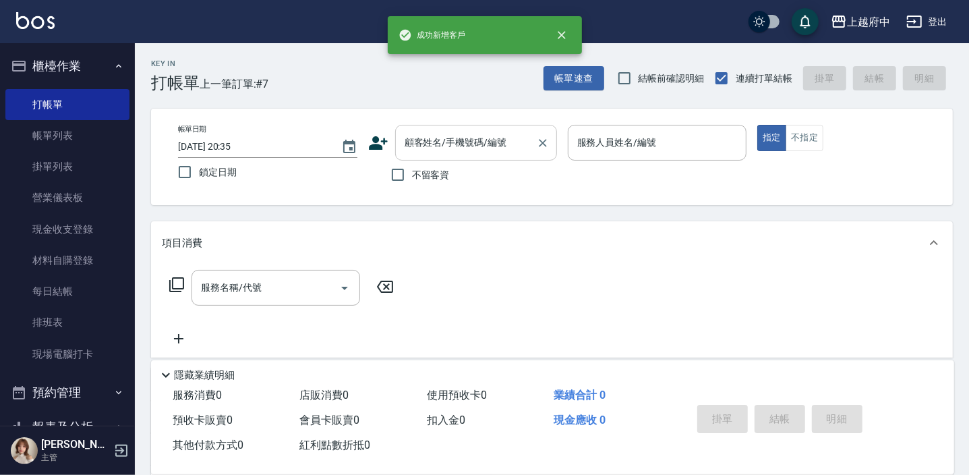
click at [462, 125] on div "顧客姓名/手機號碼/編號" at bounding box center [476, 143] width 162 height 36
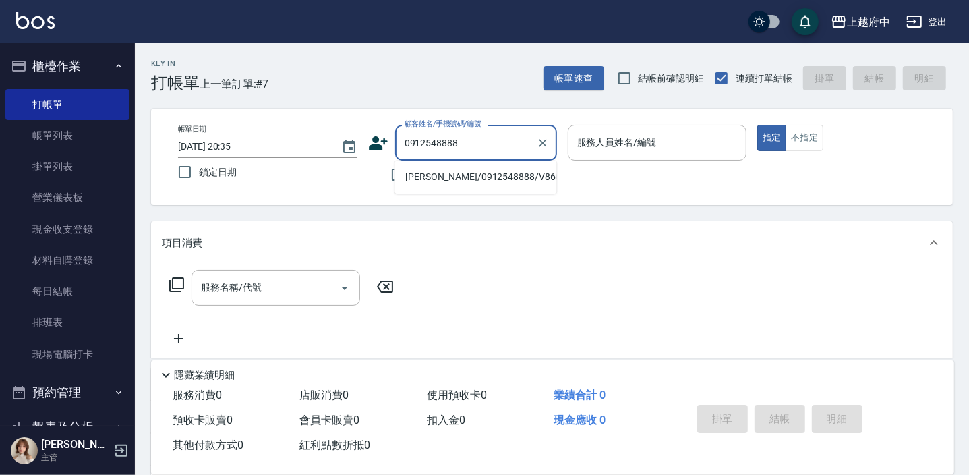
type input "[PERSON_NAME]/0912548888/V86023"
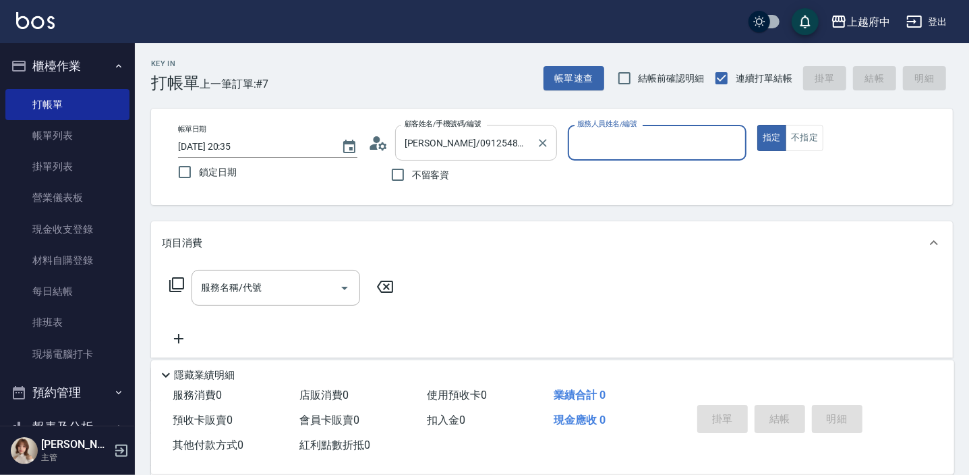
type input "黎黎-3"
click at [757, 125] on button "指定" at bounding box center [771, 138] width 29 height 26
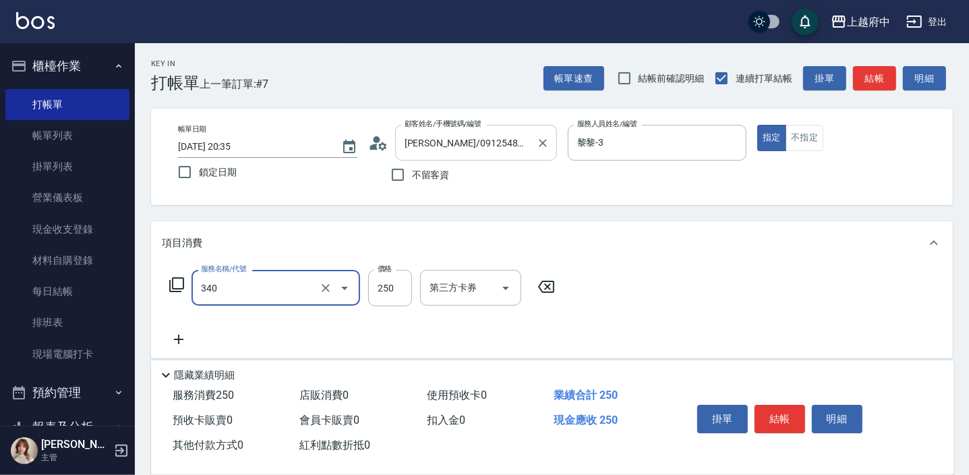
type input "剪髮(340)"
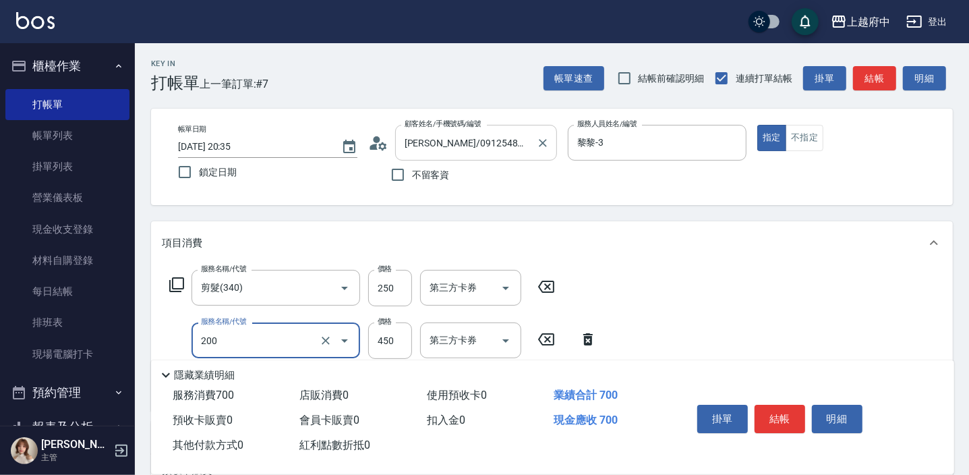
type input "有機洗髮(200)"
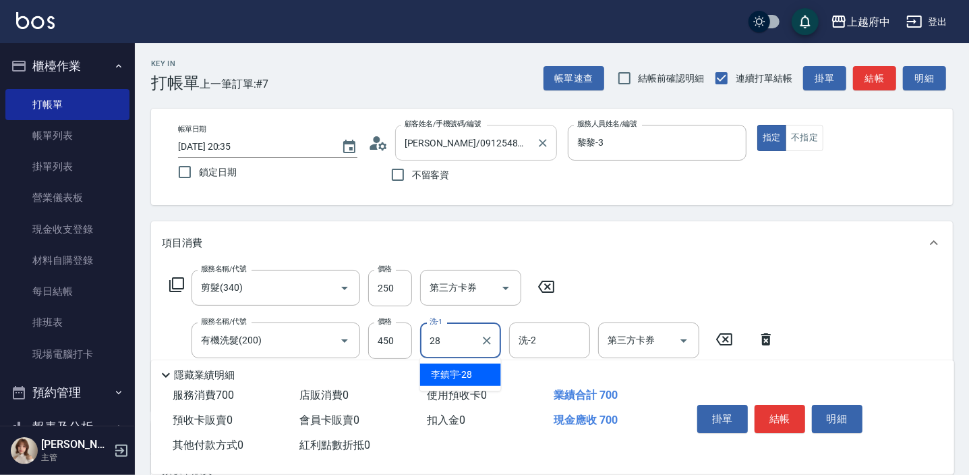
type input "[PERSON_NAME]-28"
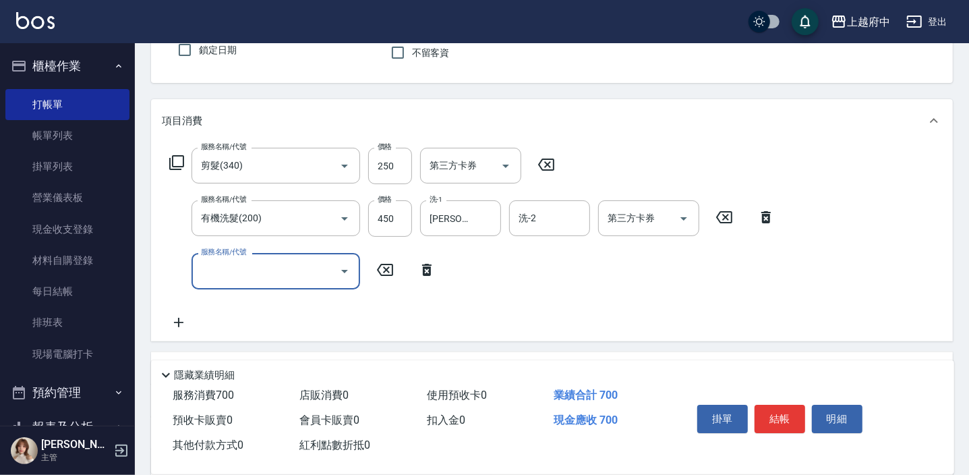
scroll to position [61, 0]
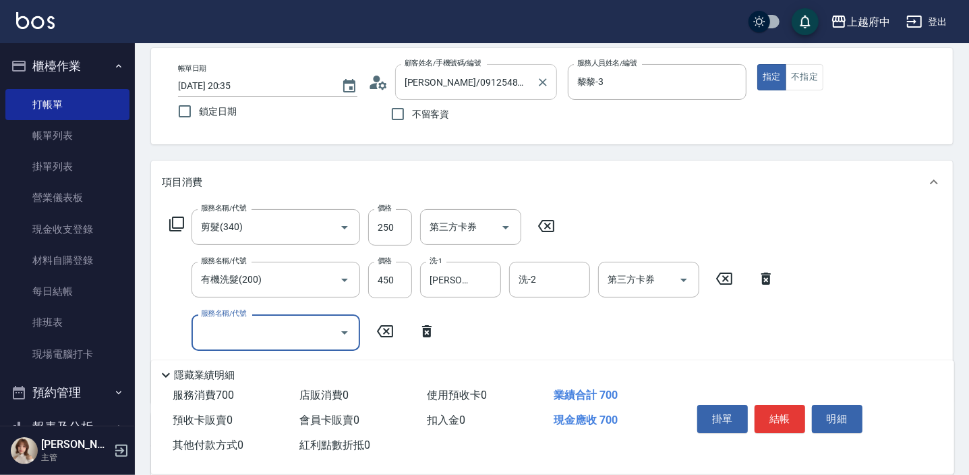
click at [537, 78] on icon "Clear" at bounding box center [542, 81] width 13 height 13
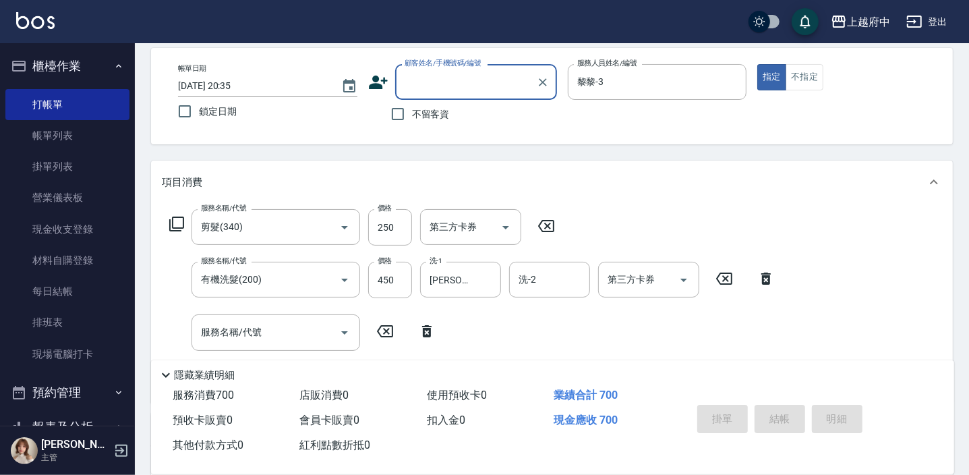
click at [499, 93] on div "顧客姓名/手機號碼/編號" at bounding box center [476, 82] width 162 height 36
type input "[PERSON_NAME]/0981831725/V86950"
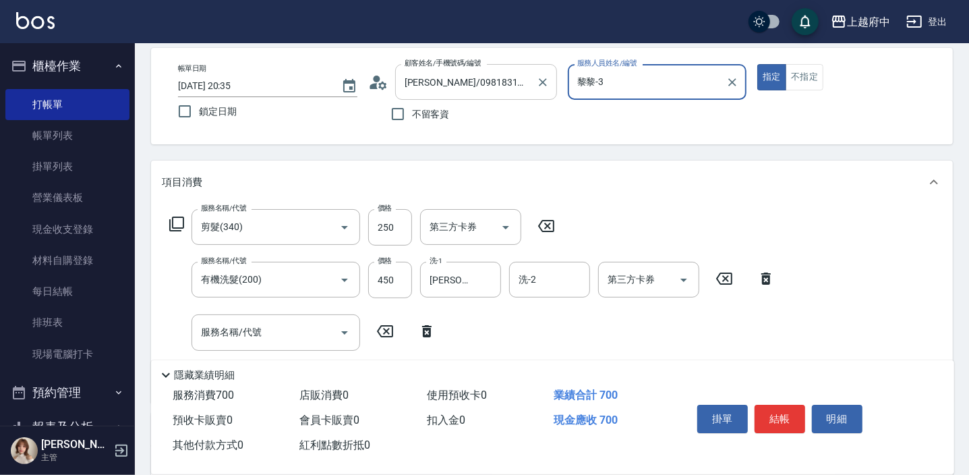
click at [757, 64] on button "指定" at bounding box center [771, 77] width 29 height 26
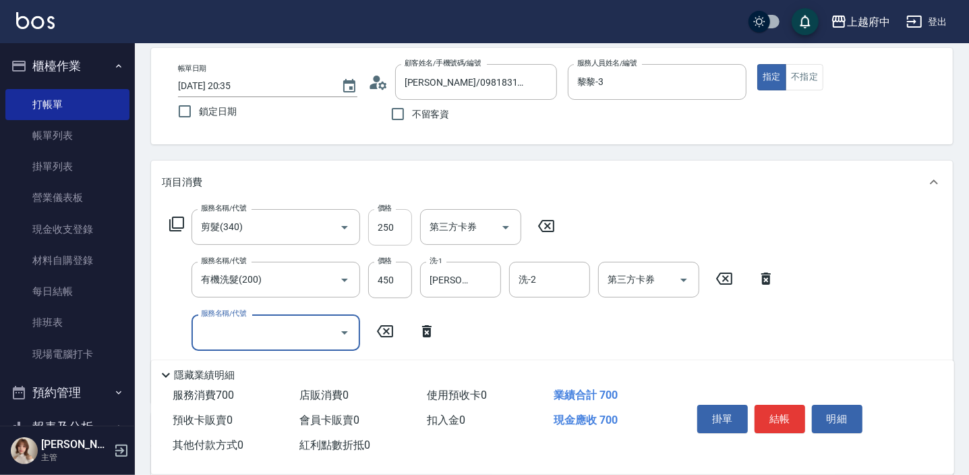
click at [401, 237] on input "250" at bounding box center [390, 227] width 44 height 36
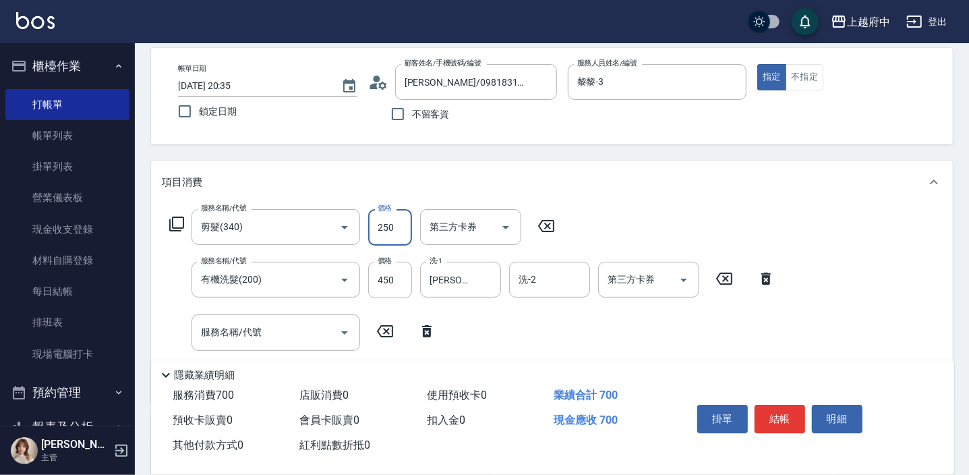
click at [401, 237] on input "250" at bounding box center [390, 227] width 44 height 36
type input "350"
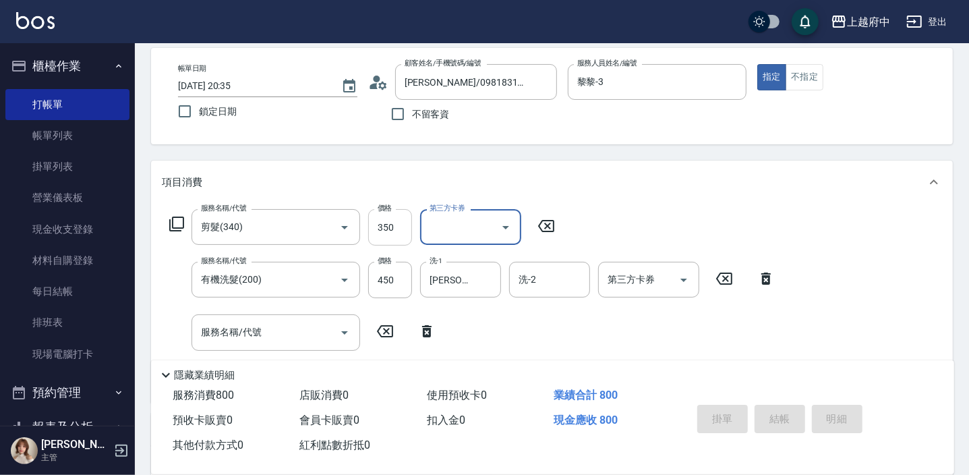
type input "[DATE] 20:37"
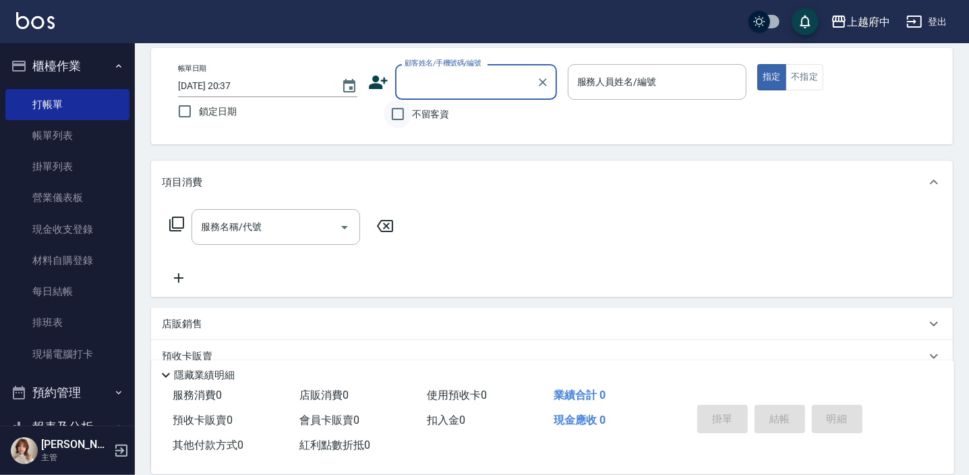
click at [411, 115] on input "不留客資" at bounding box center [398, 114] width 28 height 28
checkbox input "true"
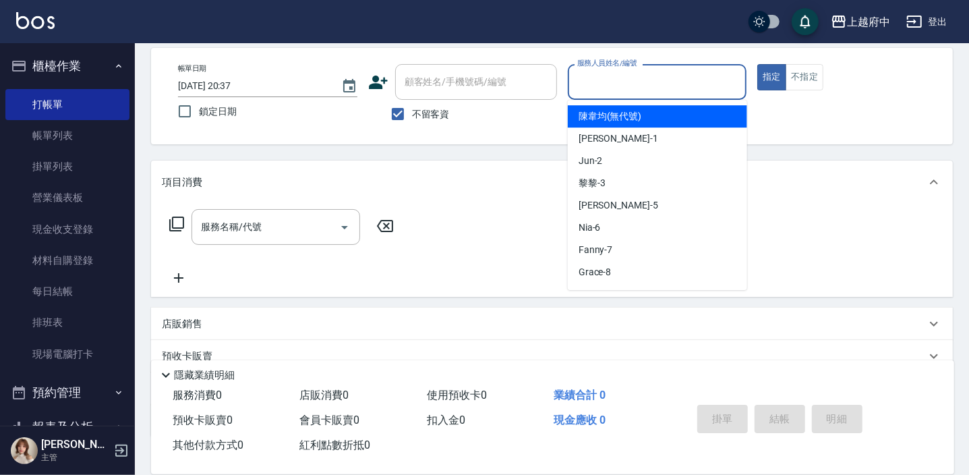
click at [650, 87] on input "服務人員姓名/編號" at bounding box center [657, 82] width 167 height 24
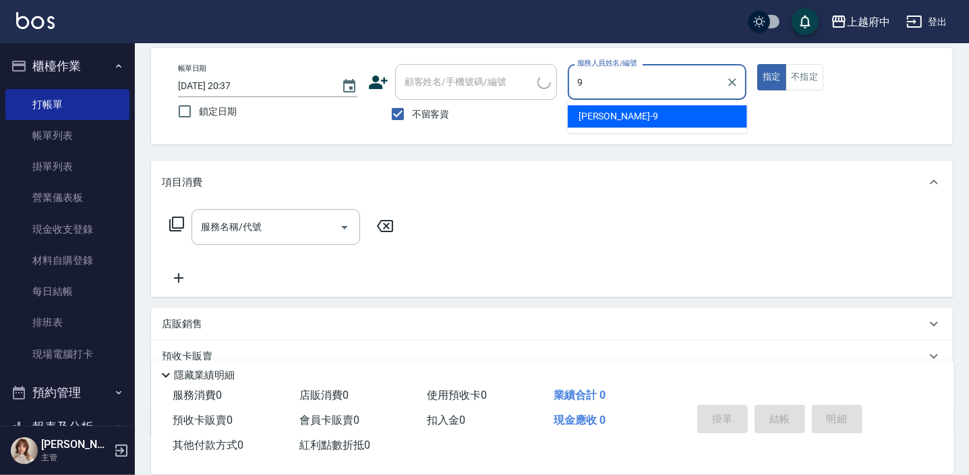
type input "[PERSON_NAME]-9"
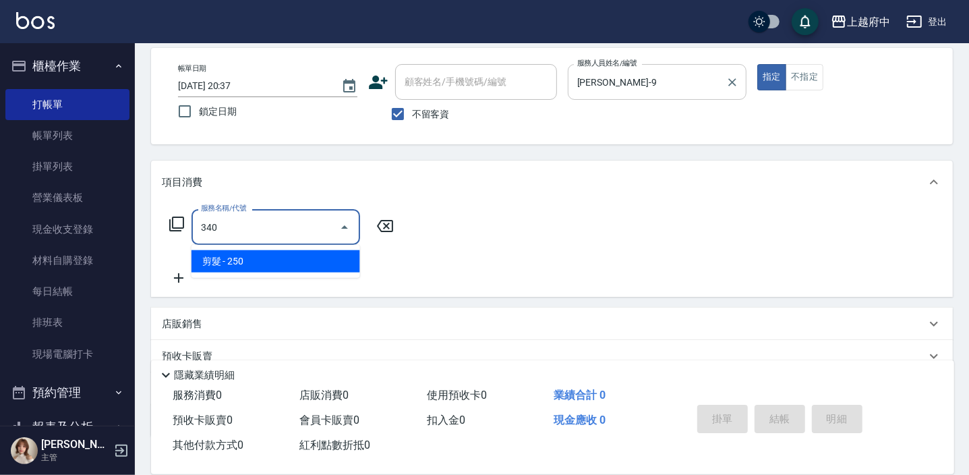
type input "剪髮(340)"
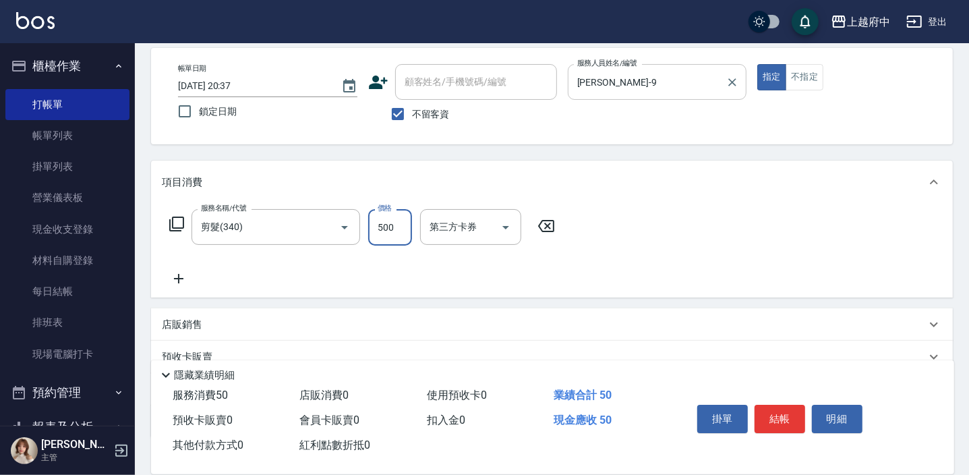
type input "500"
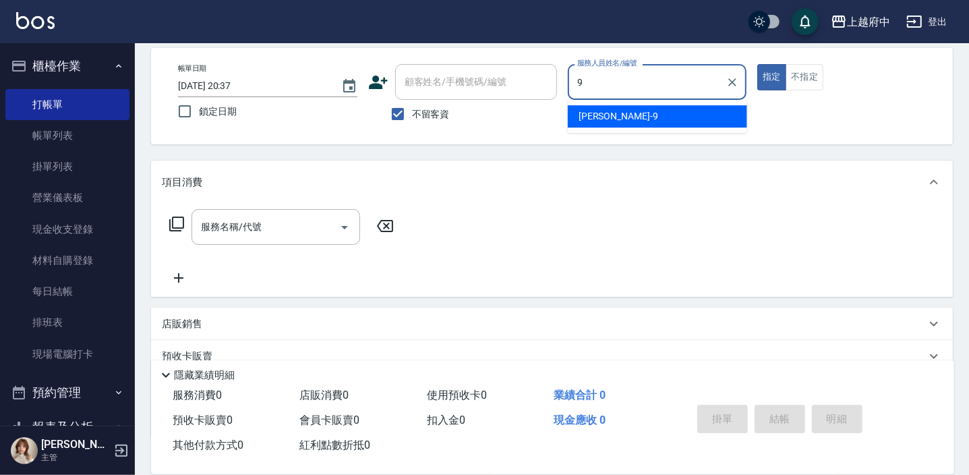
type input "[PERSON_NAME]-9"
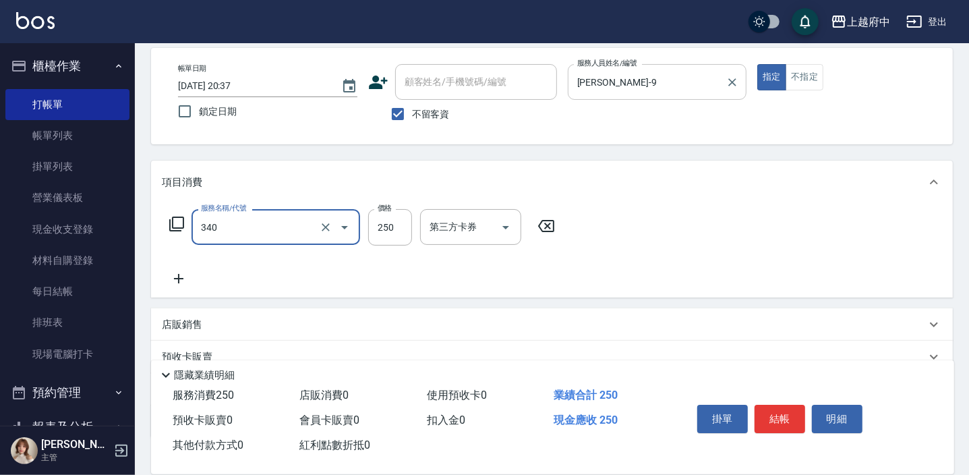
type input "剪髮(340)"
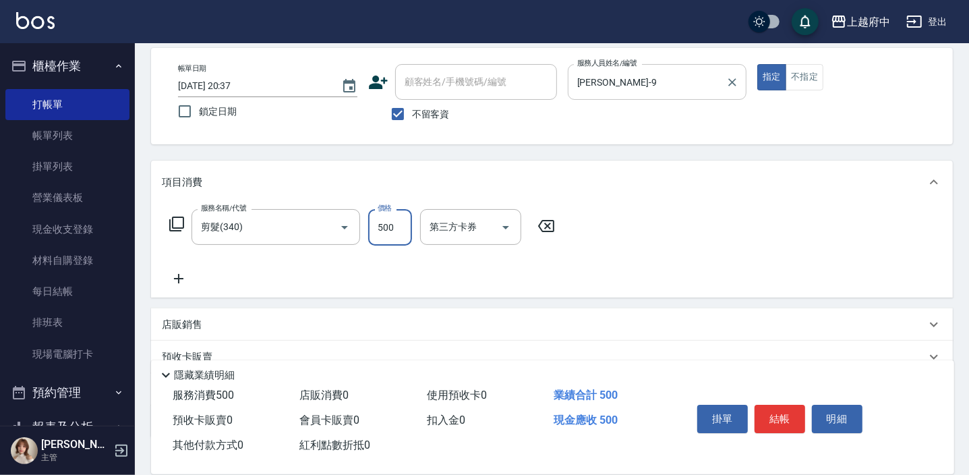
type input "500"
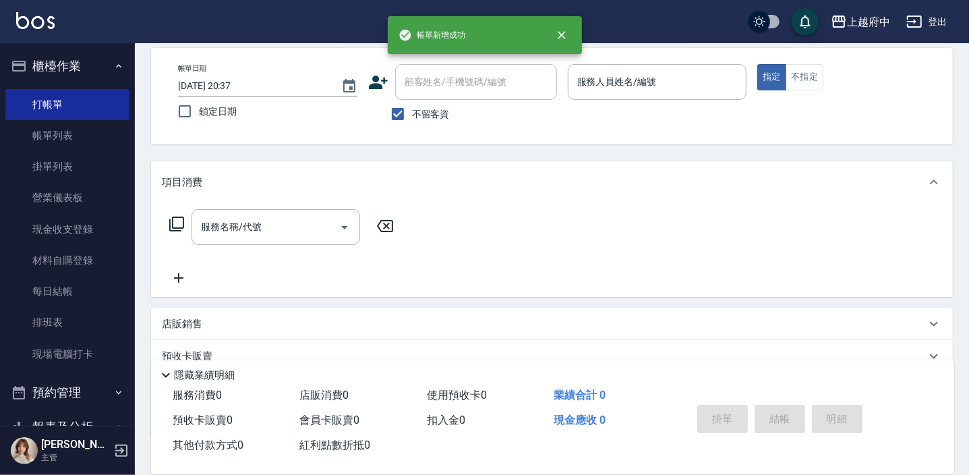
click at [437, 104] on label "不留客資" at bounding box center [417, 114] width 66 height 28
click at [412, 104] on input "不留客資" at bounding box center [398, 114] width 28 height 28
checkbox input "false"
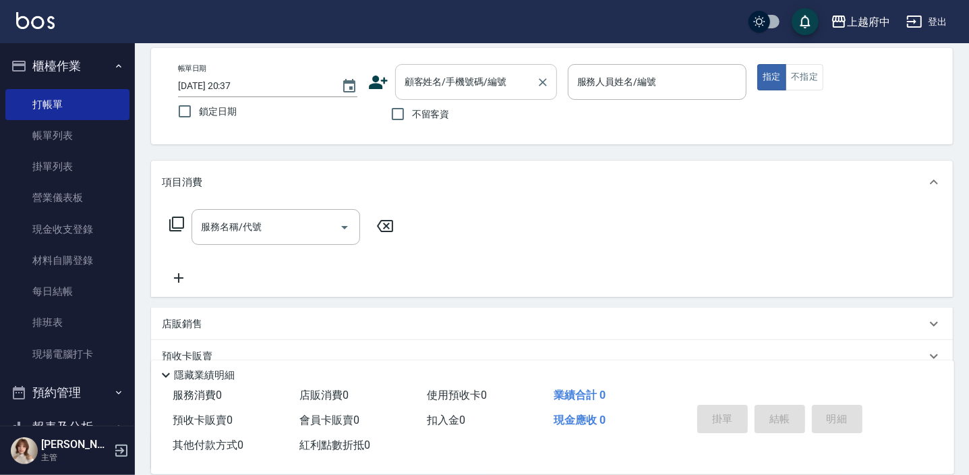
click at [451, 80] on div "顧客姓名/手機號碼/編號 顧客姓名/手機號碼/編號" at bounding box center [476, 82] width 162 height 36
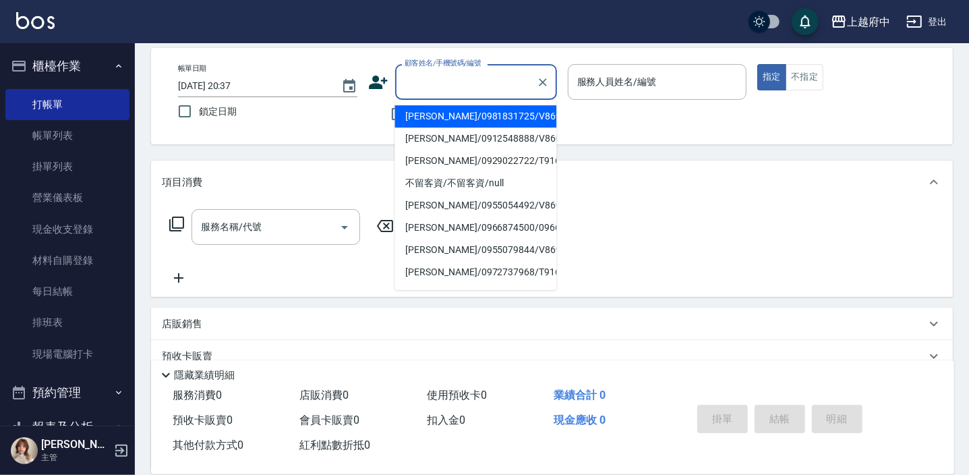
type input "ㄒ"
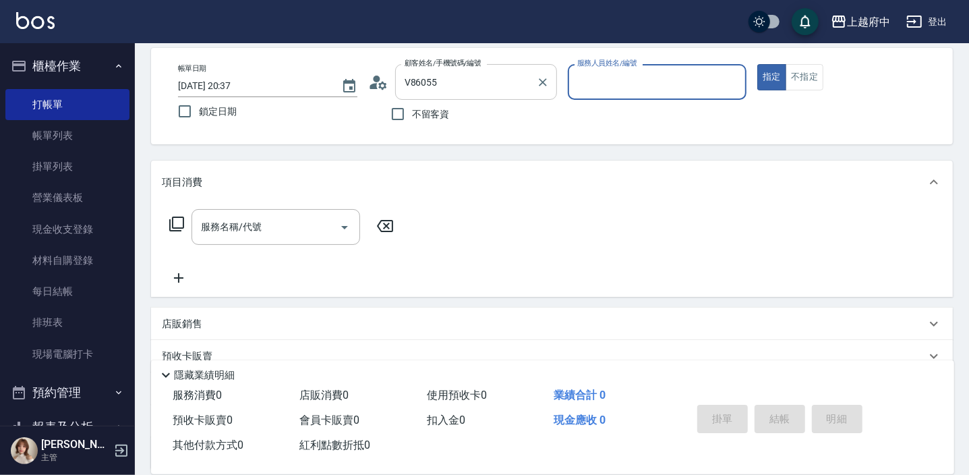
type input "[PERSON_NAME]/0919109238/V86055"
click at [624, 90] on input "服務人員姓名/編號" at bounding box center [657, 82] width 167 height 24
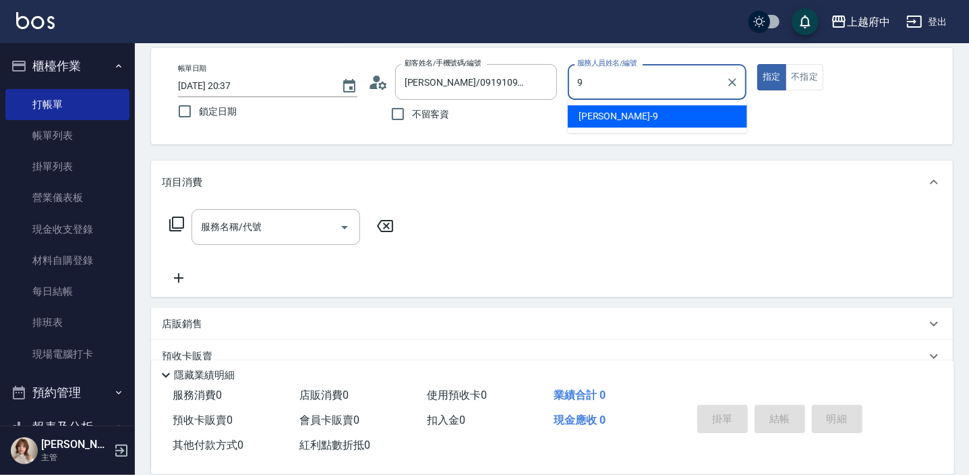
type input "[PERSON_NAME]-9"
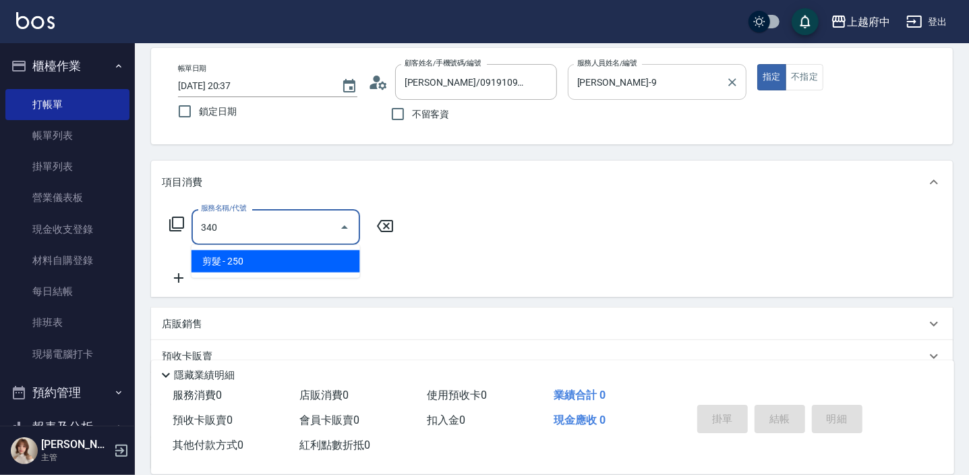
type input "剪髮(340)"
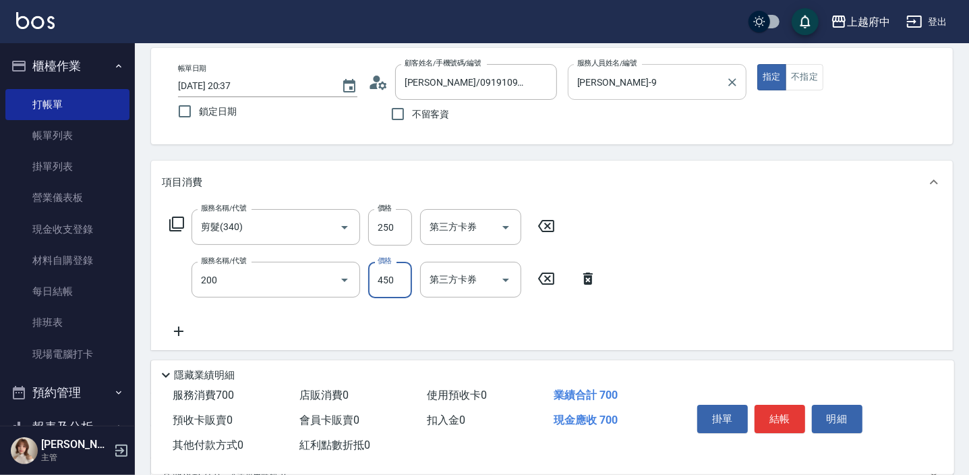
type input "有機洗髮(200)"
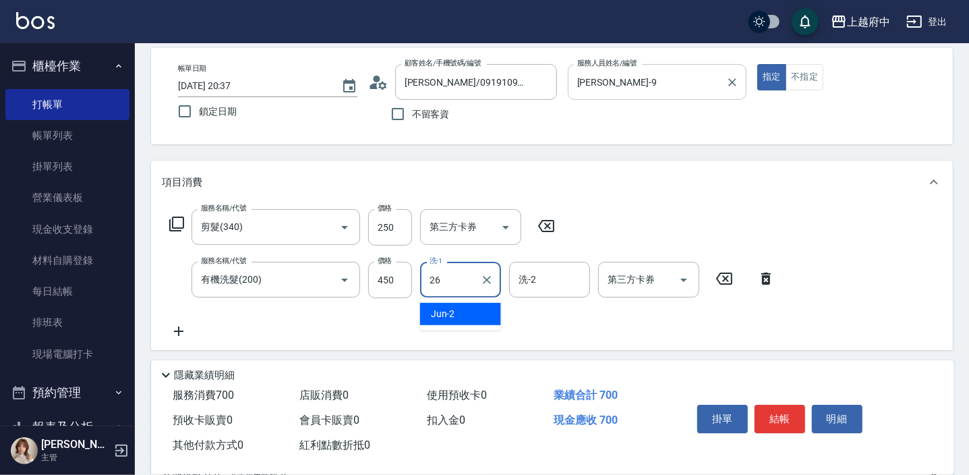
type input "[PERSON_NAME]-26"
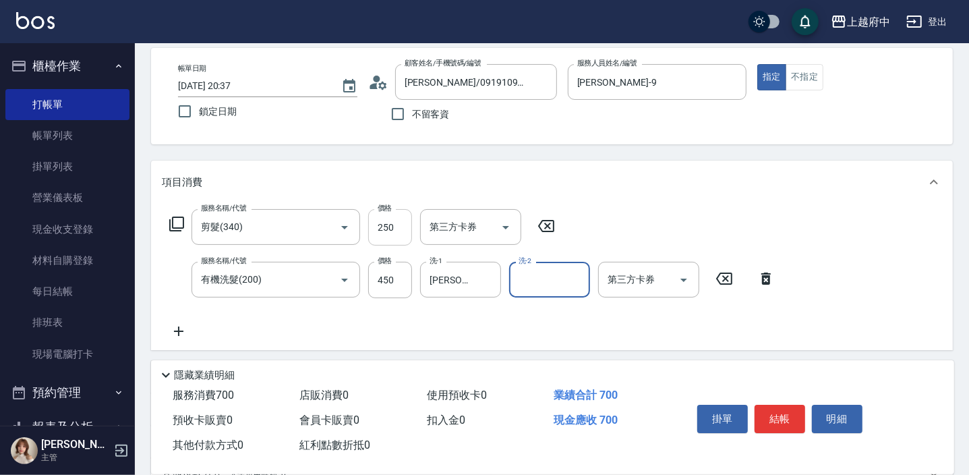
click at [383, 218] on input "250" at bounding box center [390, 227] width 44 height 36
type input "200"
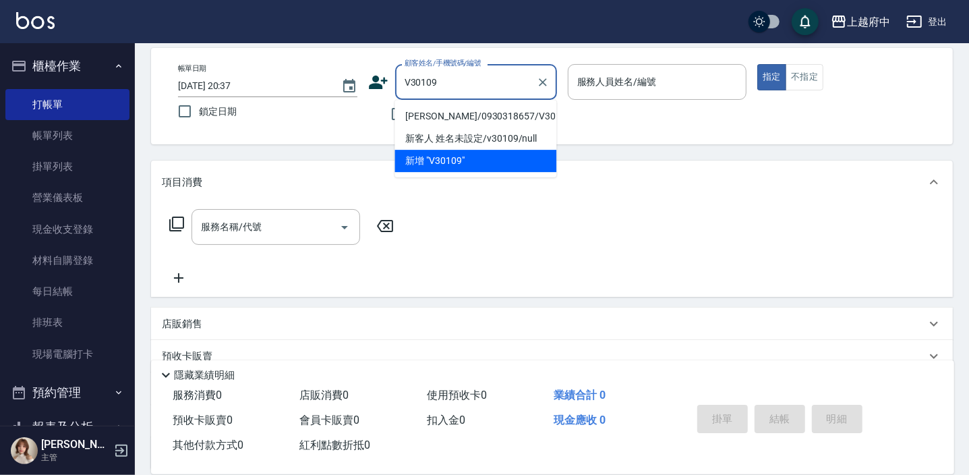
type input "[PERSON_NAME]/0930318657/V30109"
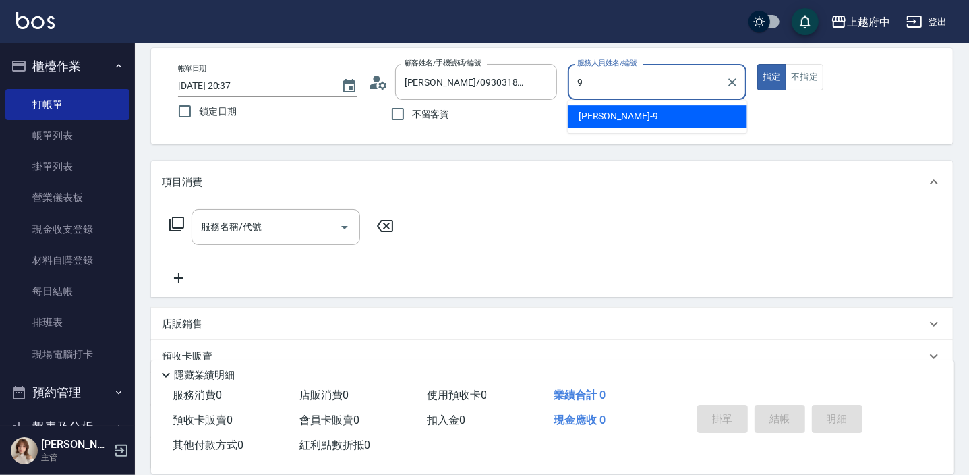
type input "[PERSON_NAME]-9"
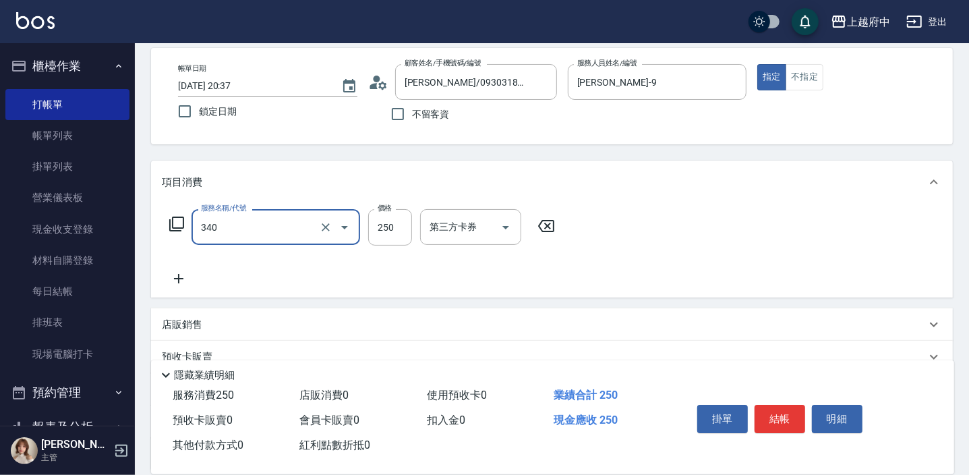
type input "剪髮(340)"
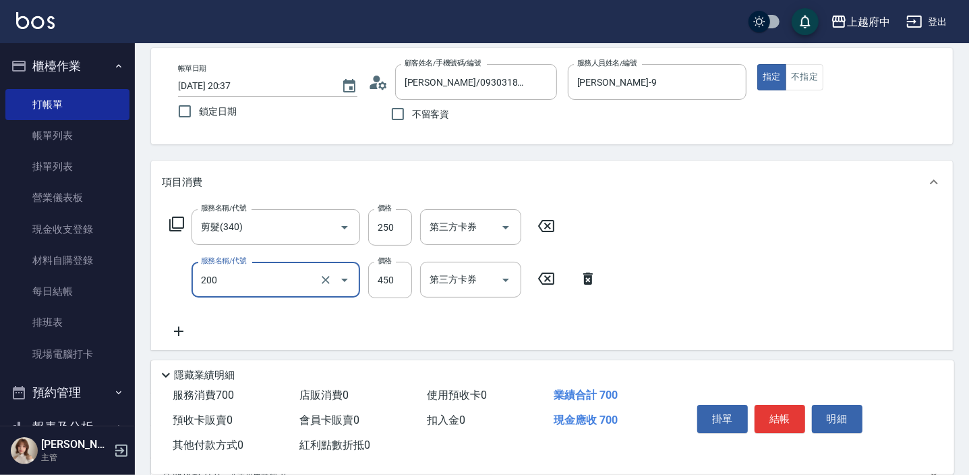
type input "有機洗髮(200)"
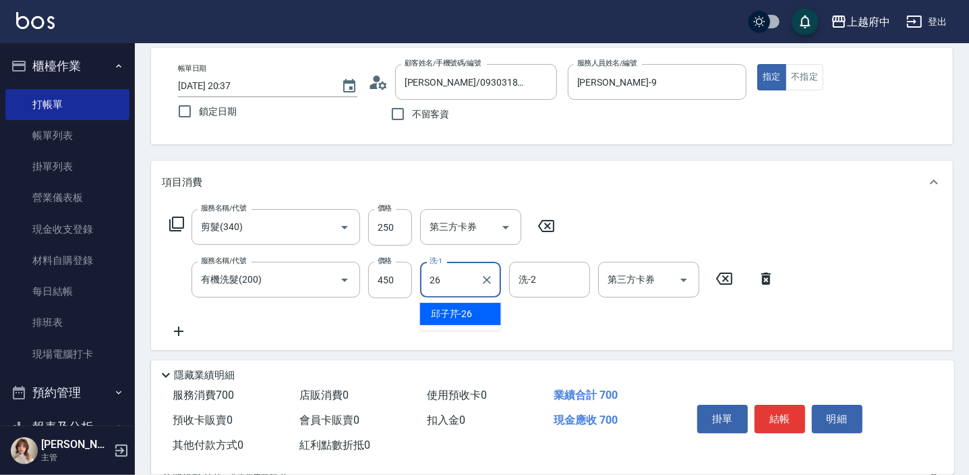
type input "[PERSON_NAME]-26"
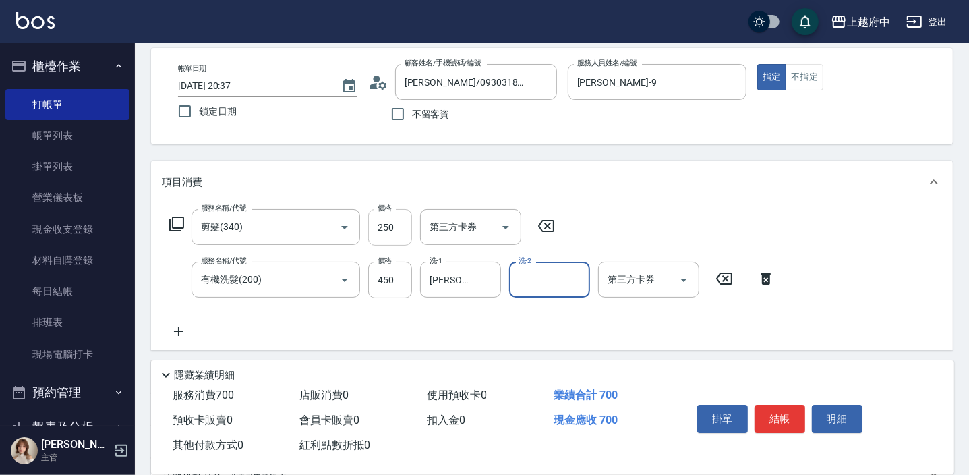
click at [392, 224] on input "250" at bounding box center [390, 227] width 44 height 36
type input "200"
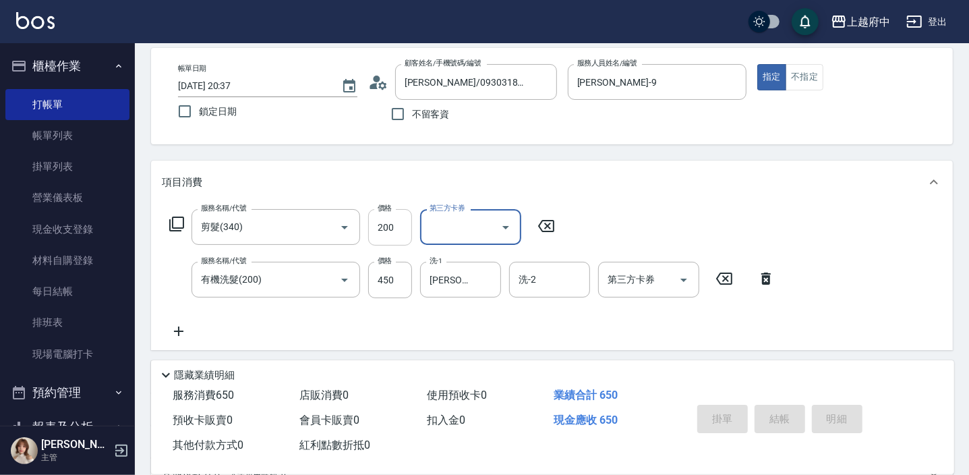
type input "[DATE] 20:38"
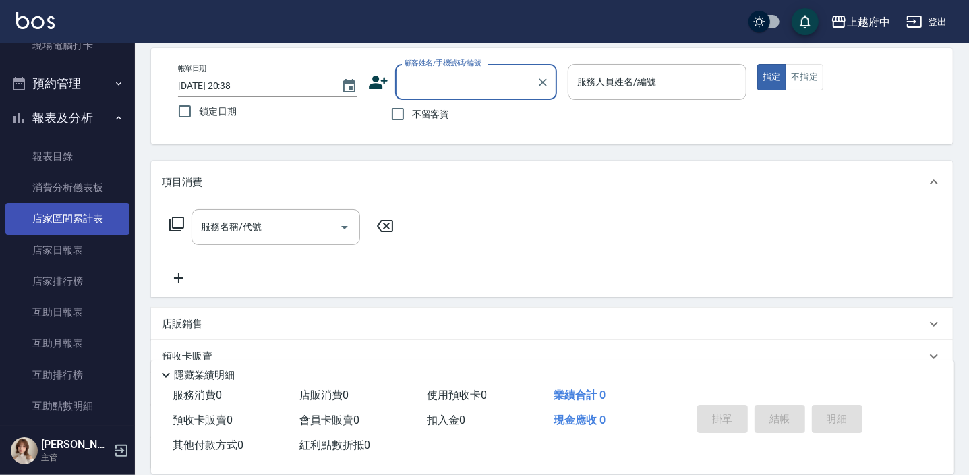
scroll to position [367, 0]
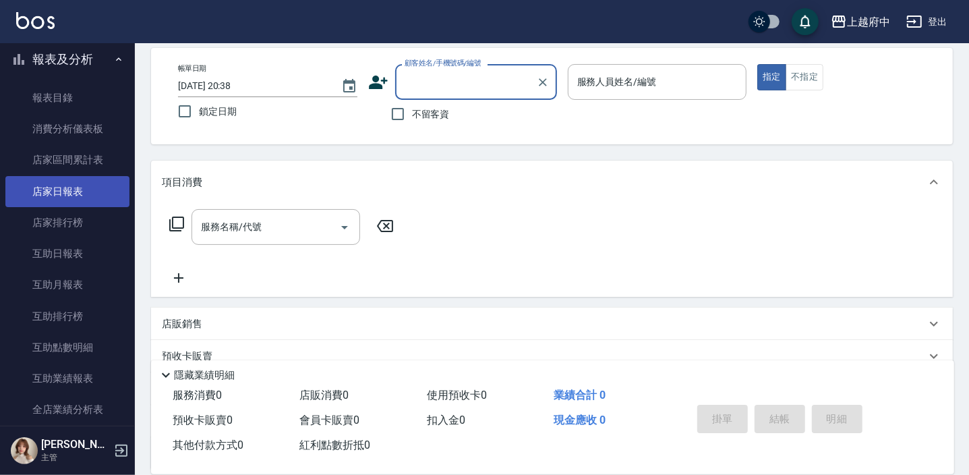
click at [94, 179] on link "店家日報表" at bounding box center [67, 191] width 124 height 31
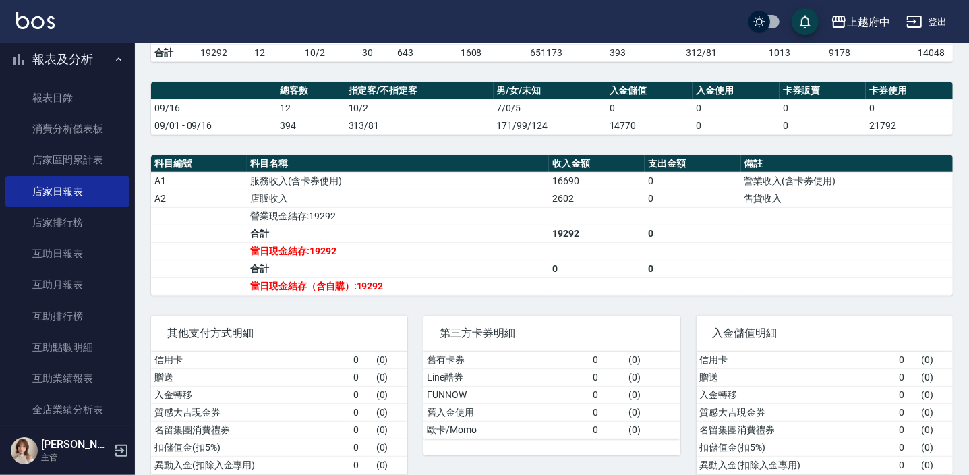
scroll to position [405, 0]
